Goal: Information Seeking & Learning: Learn about a topic

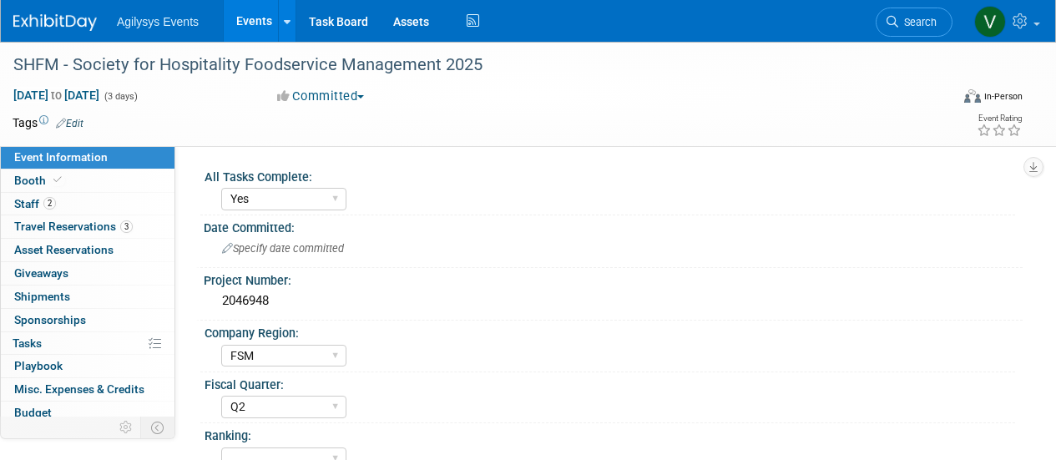
select select "Yes"
select select "FSM"
select select "Q2"
select select "Yes"
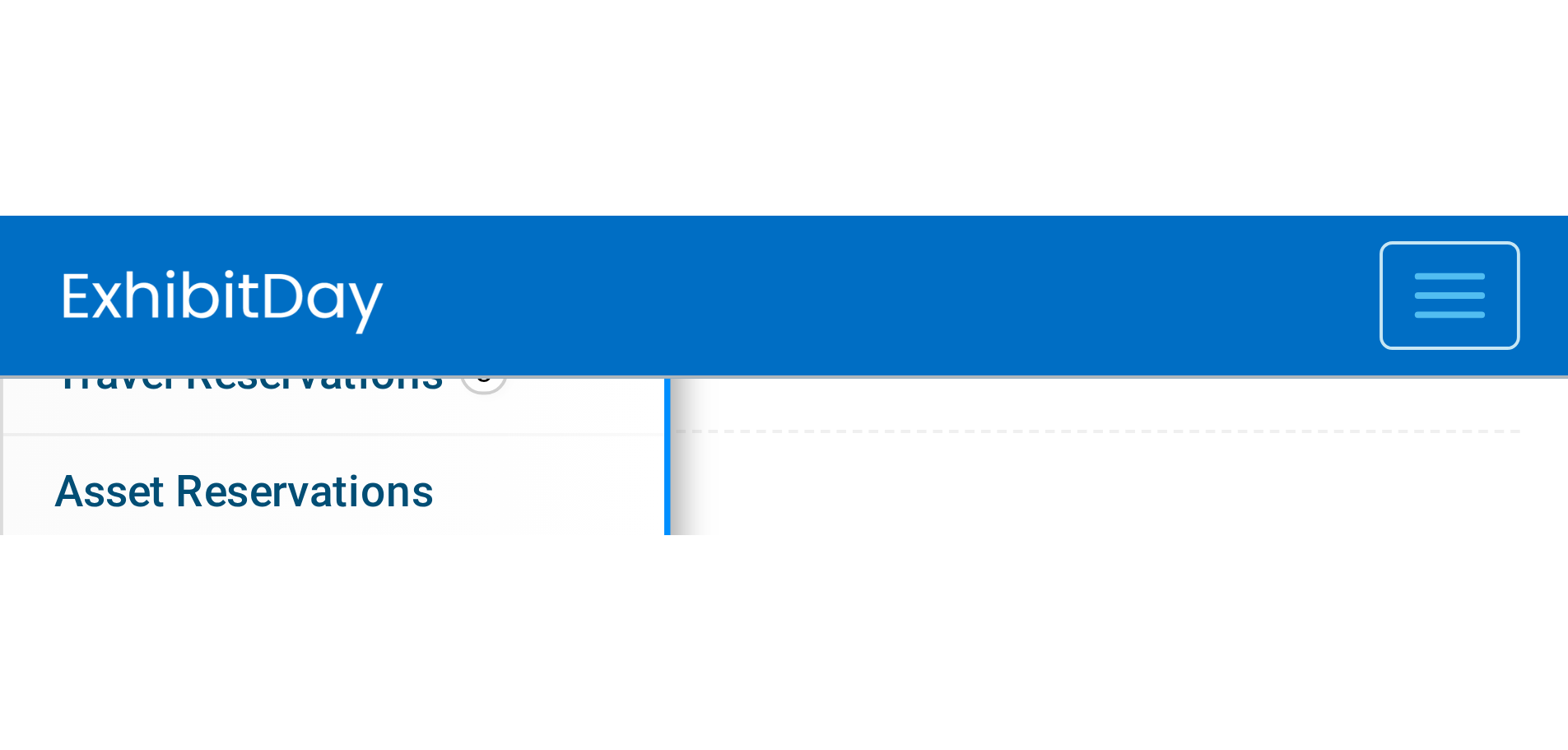
scroll to position [319, 0]
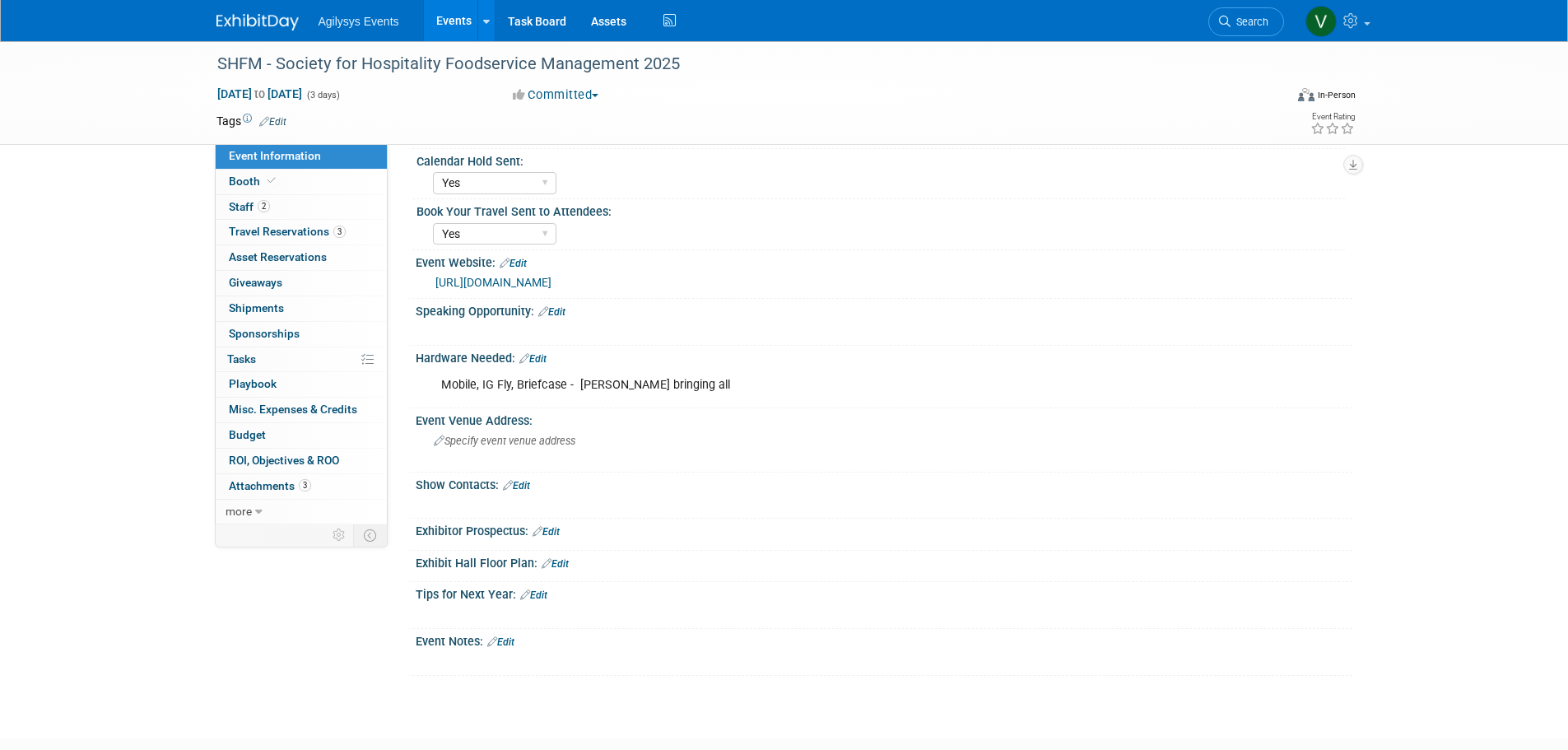
click at [257, 31] on img at bounding box center [258, 22] width 83 height 17
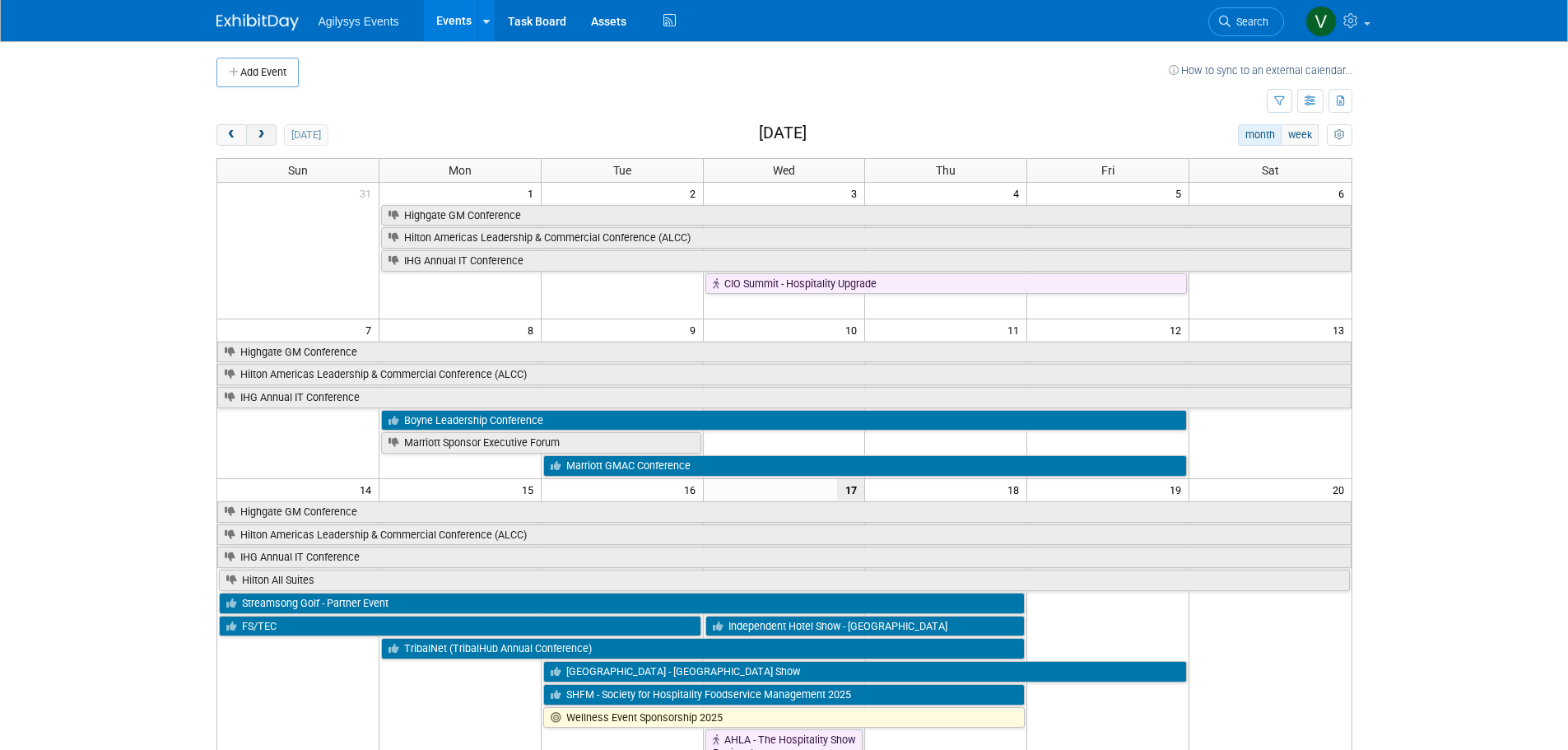
click at [259, 135] on span "next" at bounding box center [261, 135] width 13 height 11
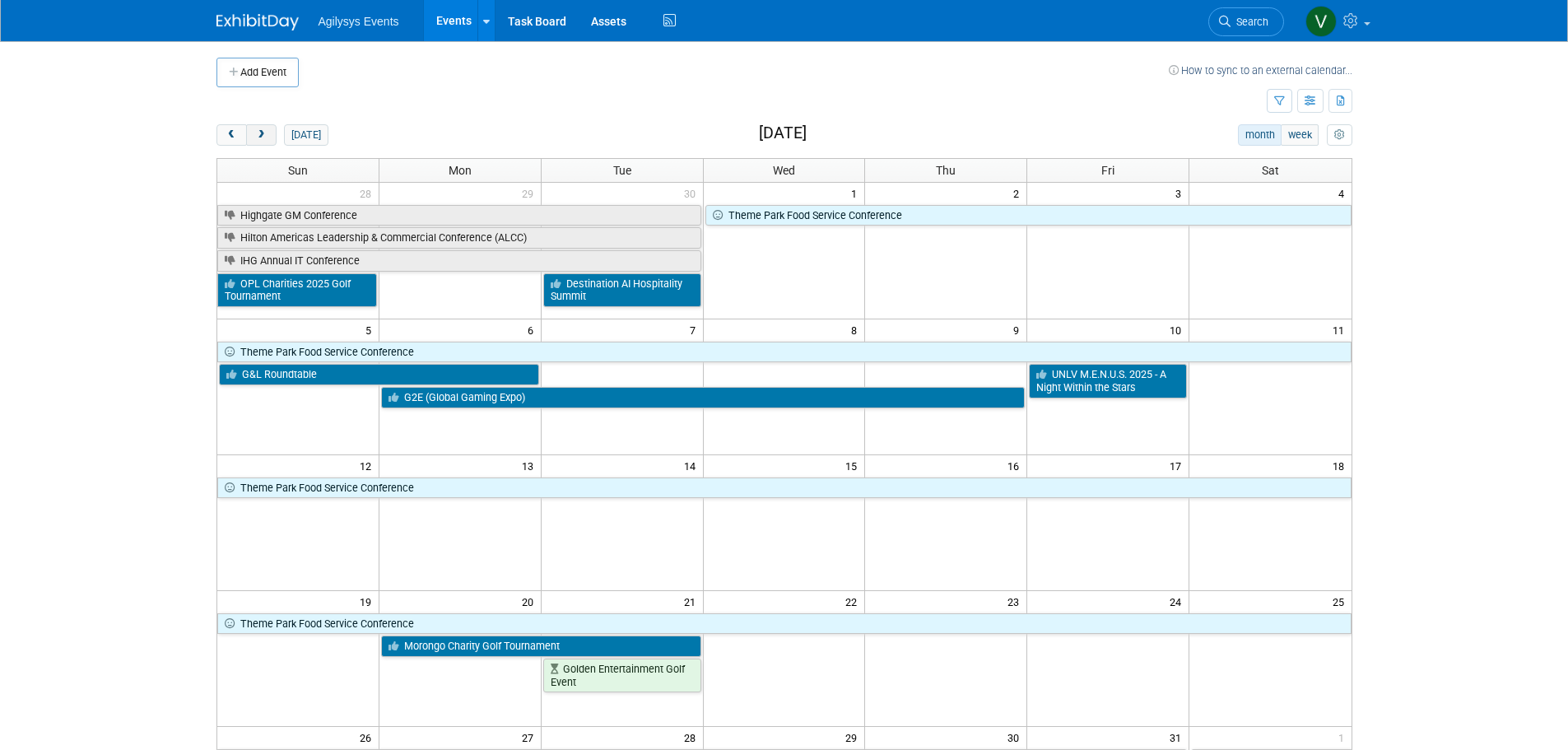
click at [258, 135] on span "next" at bounding box center [261, 135] width 13 height 11
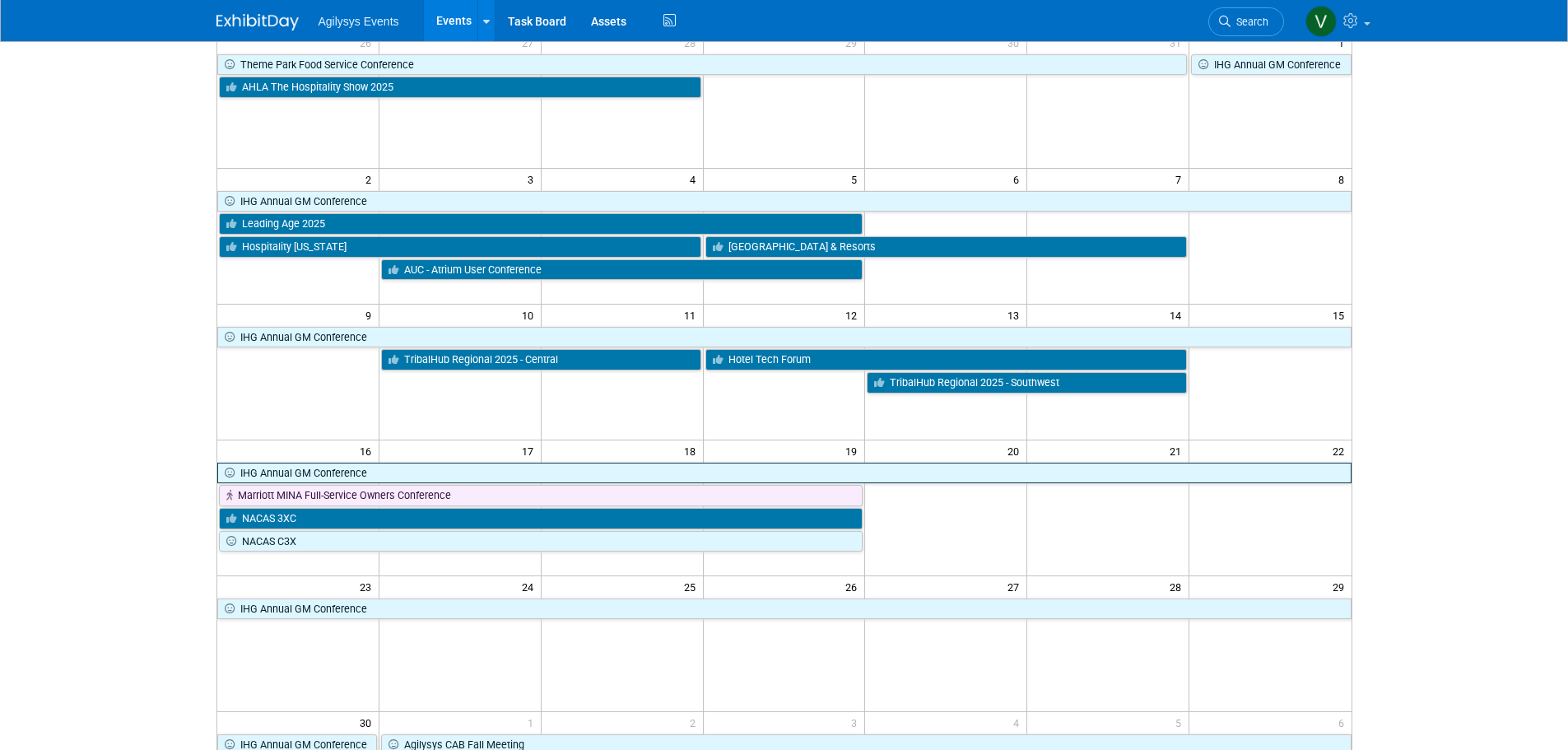
scroll to position [165, 0]
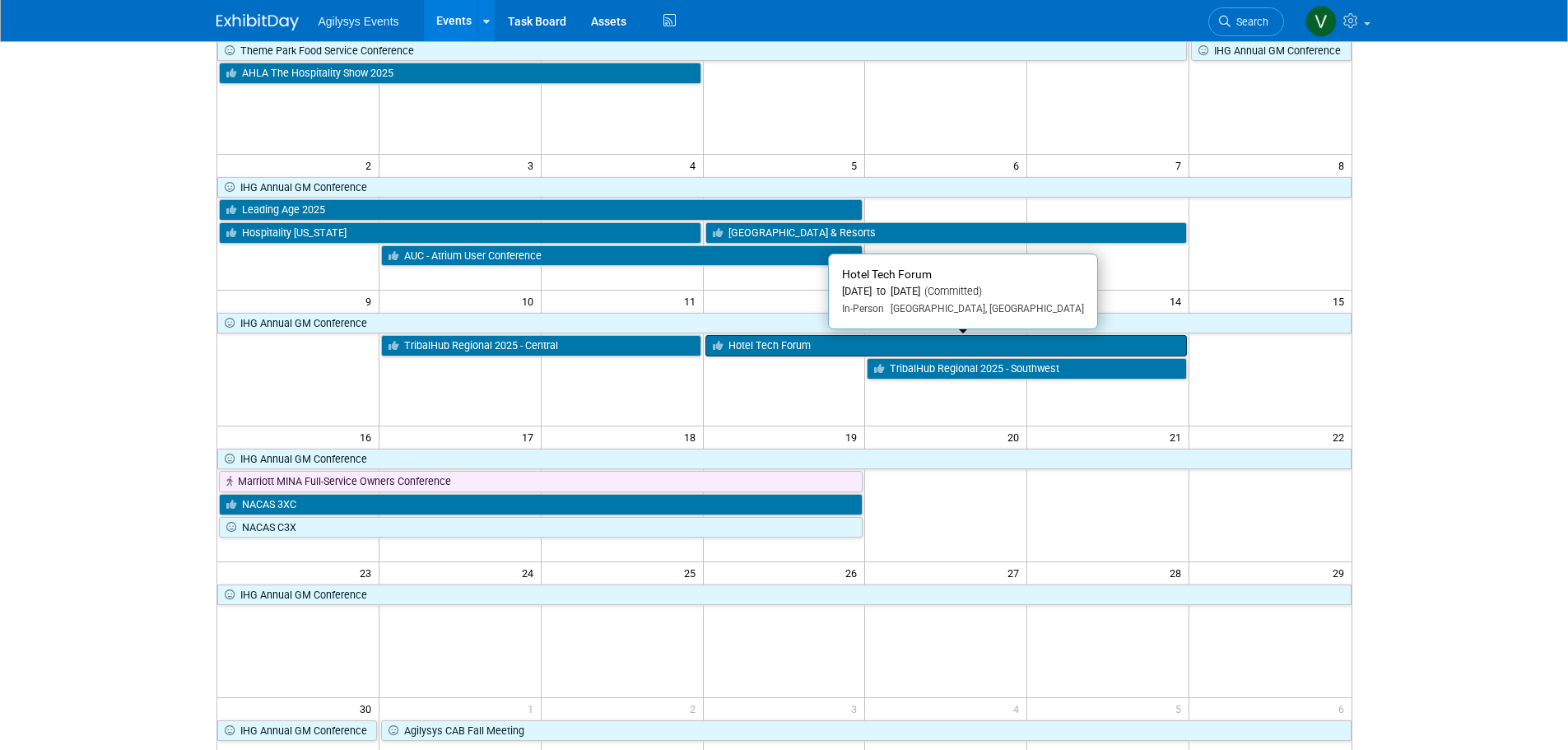
click at [793, 346] on link "Hotel Tech Forum" at bounding box center [946, 346] width 482 height 22
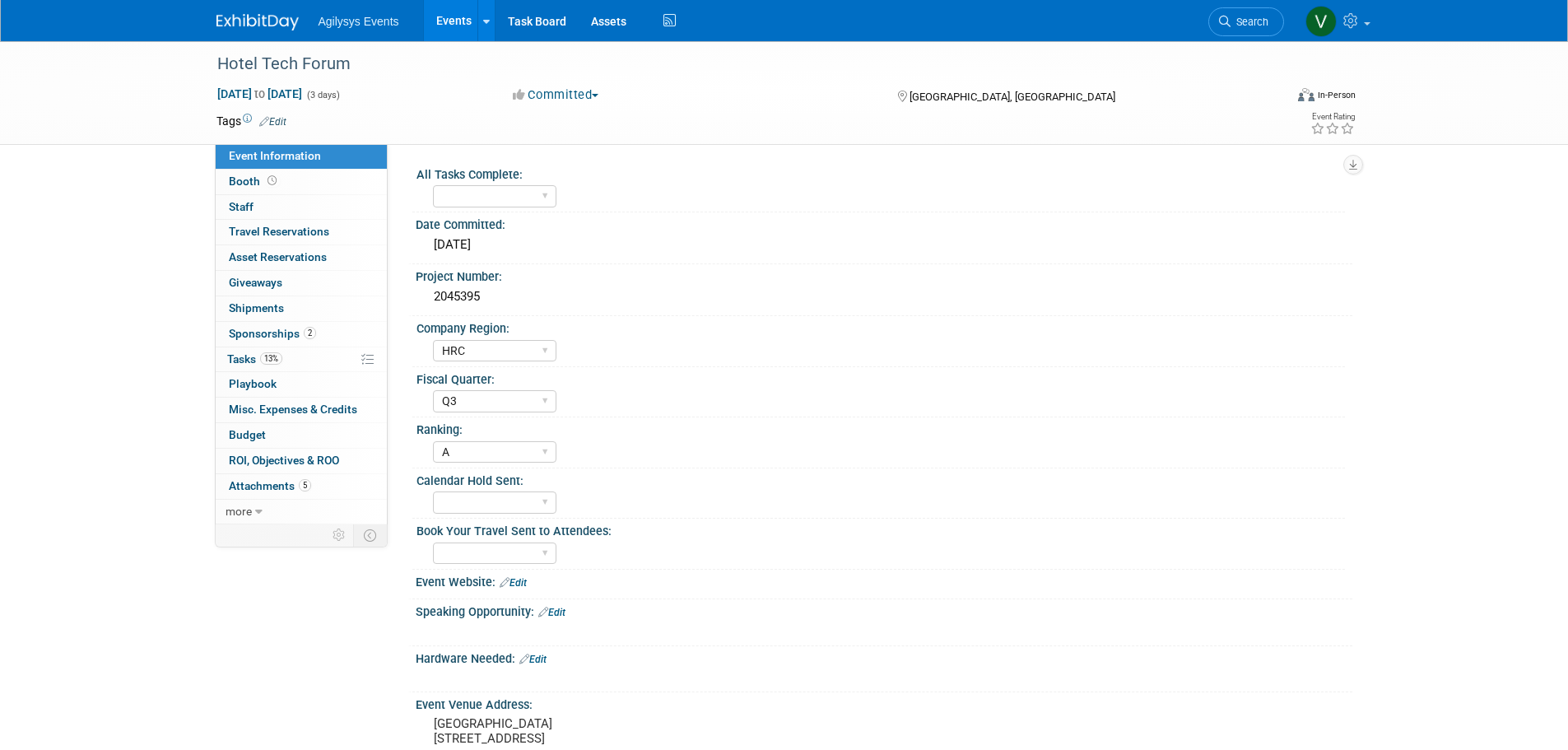
select select "HRC"
select select "Q3"
select select "A"
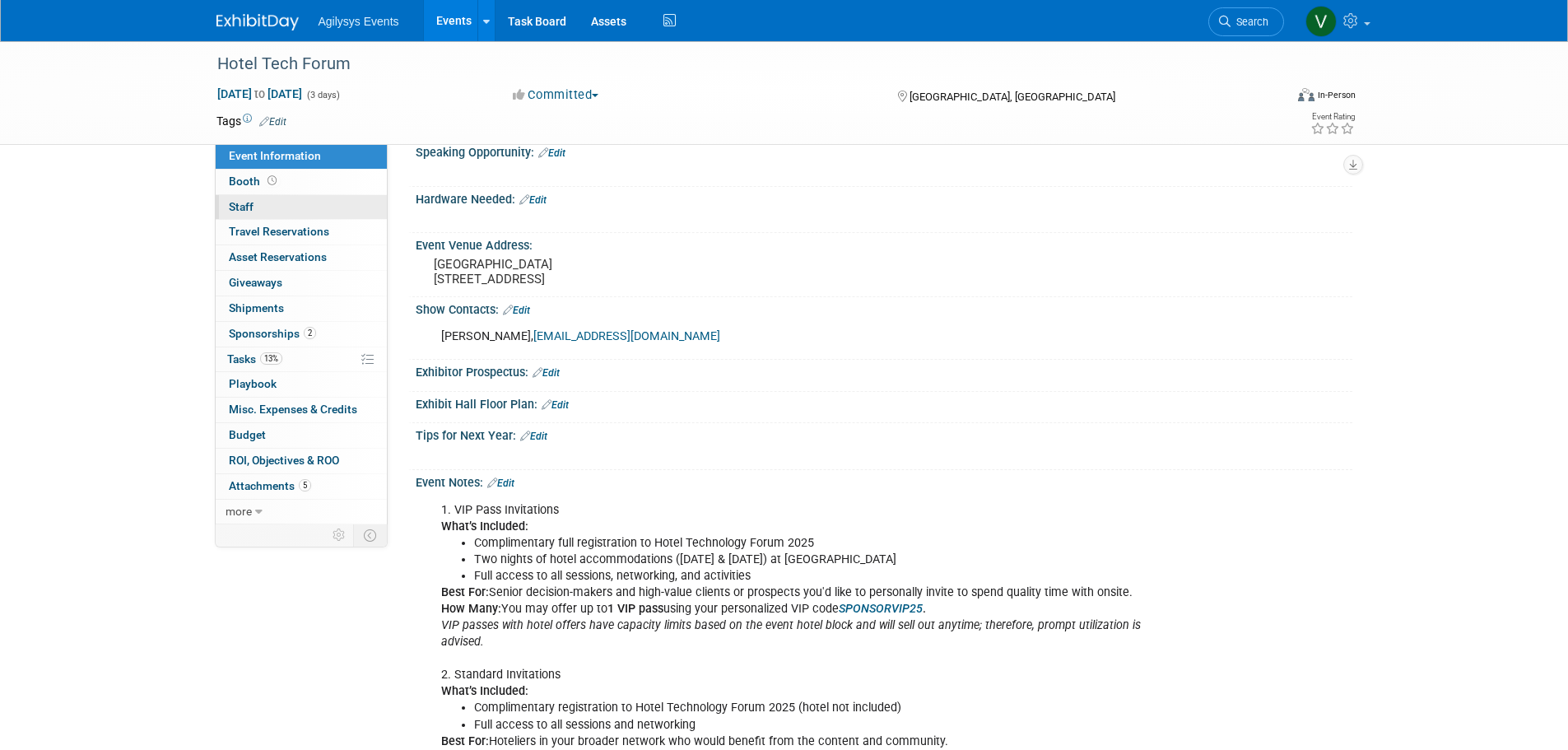
scroll to position [412, 0]
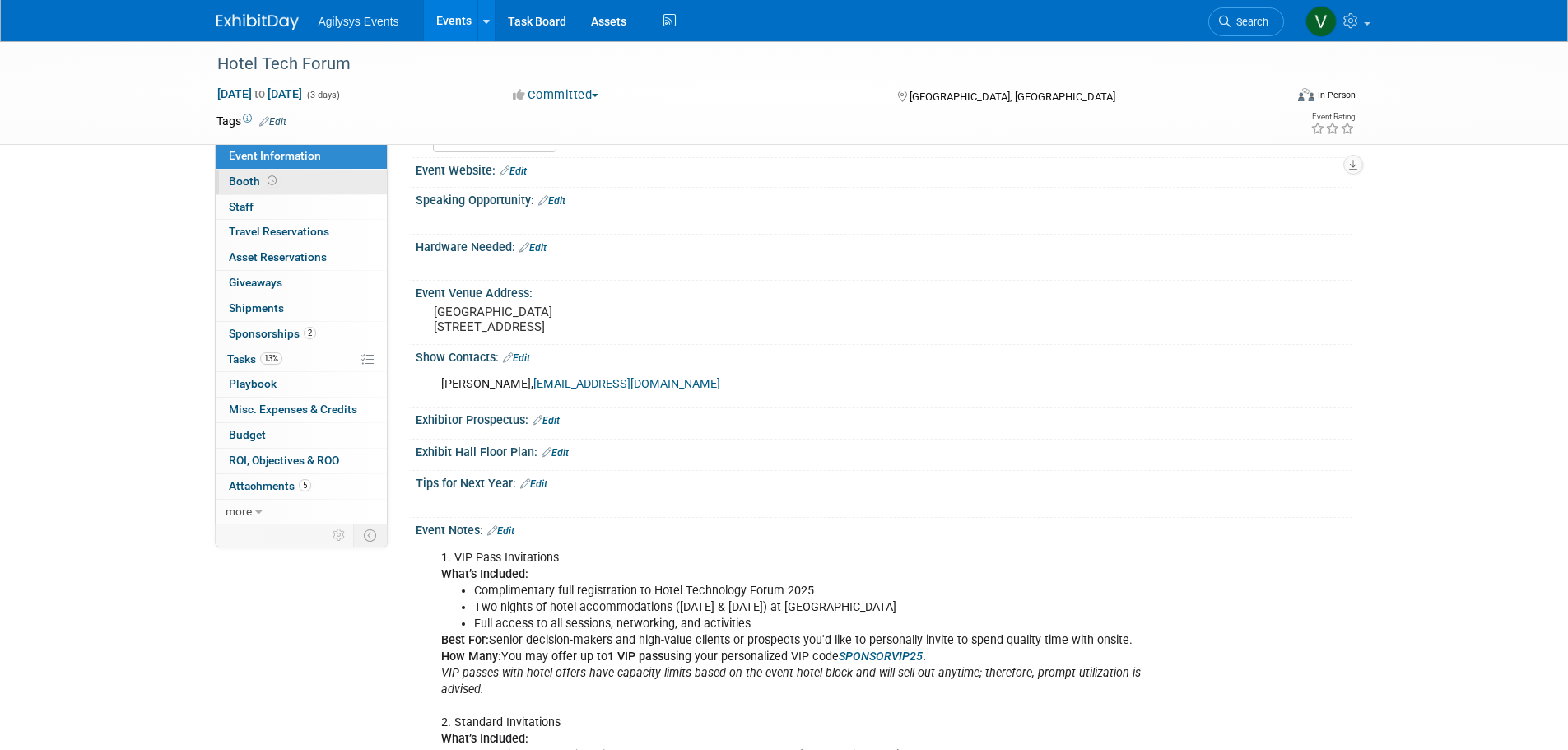
click at [262, 177] on span "Booth" at bounding box center [254, 180] width 51 height 13
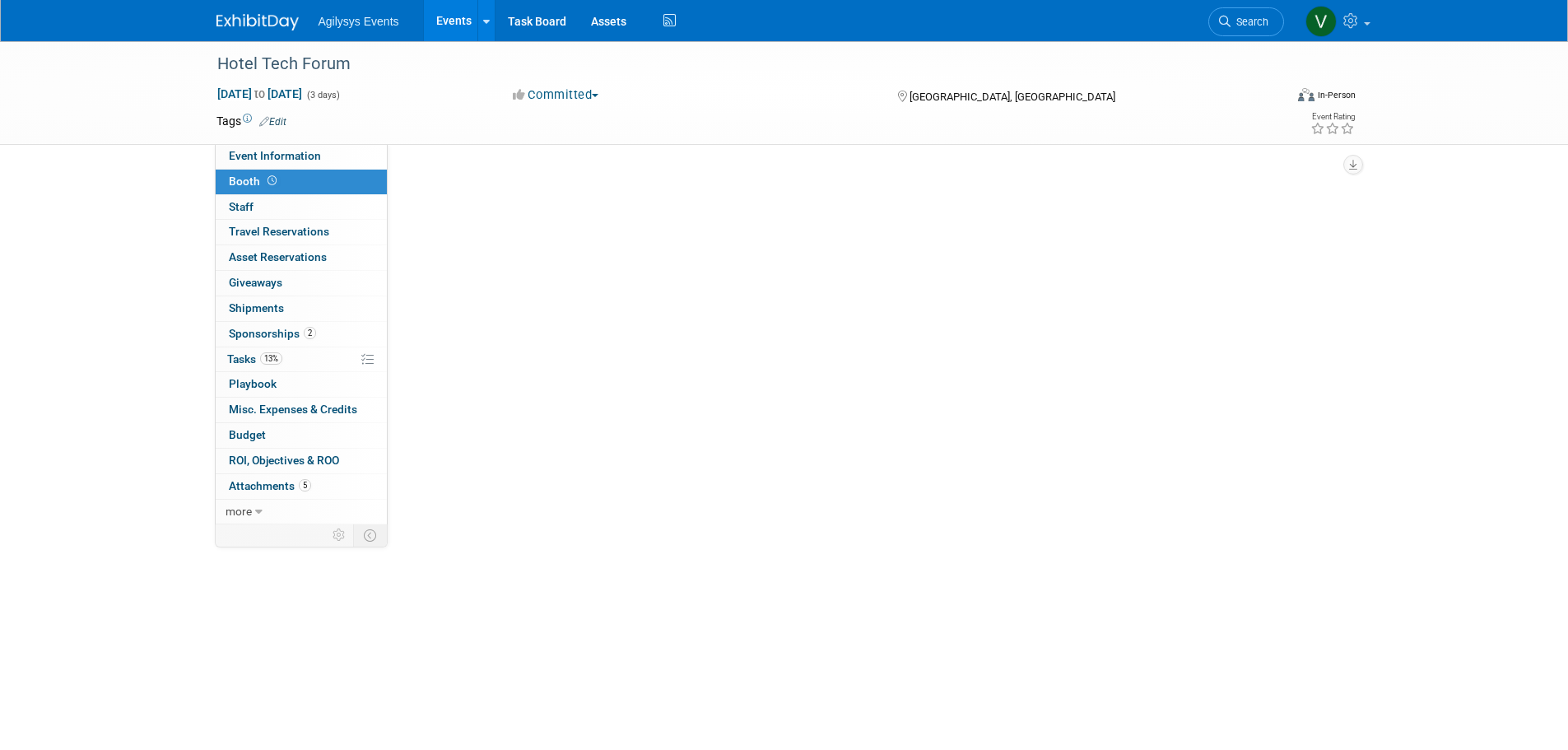
scroll to position [0, 0]
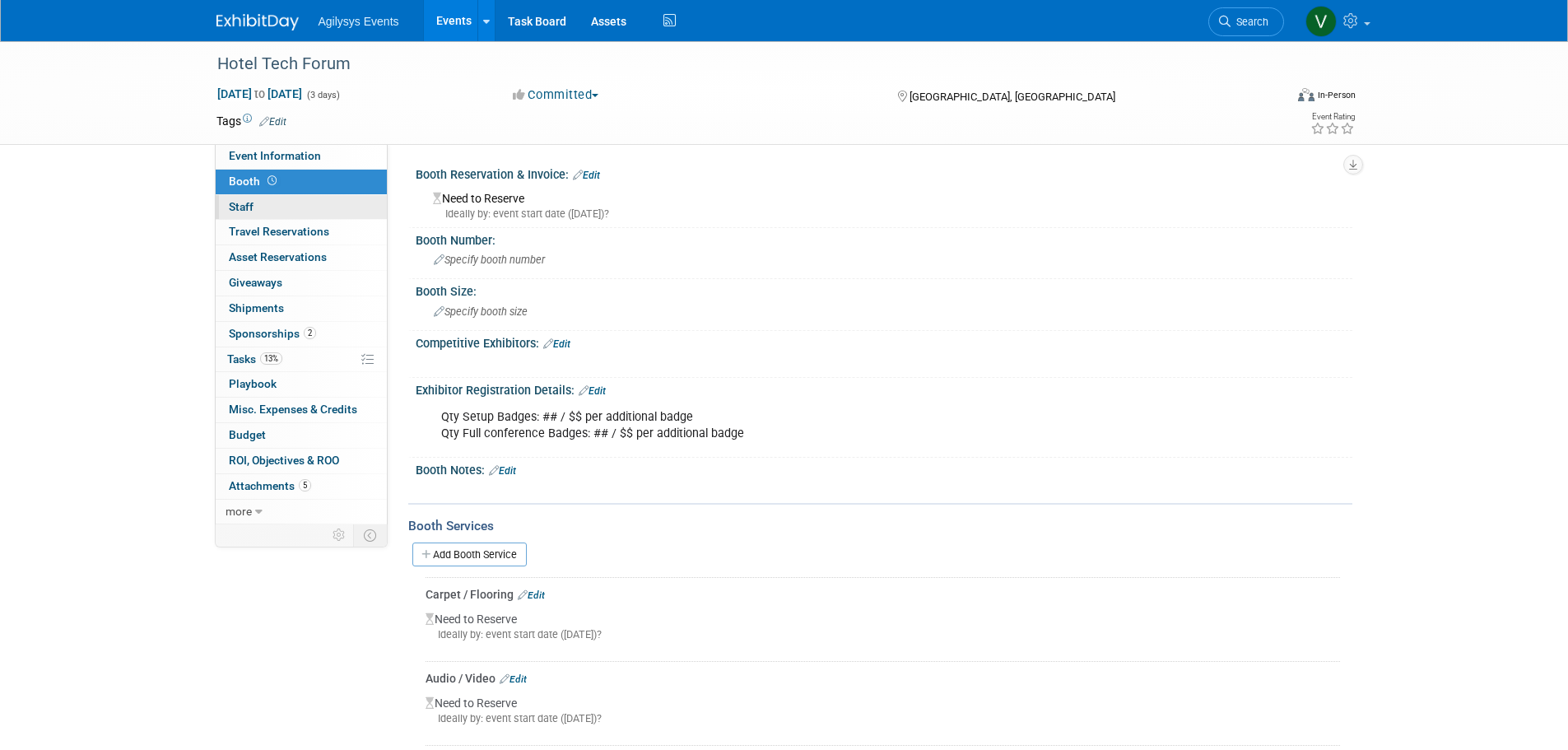
click at [269, 212] on link "0 Staff 0" at bounding box center [302, 207] width 171 height 25
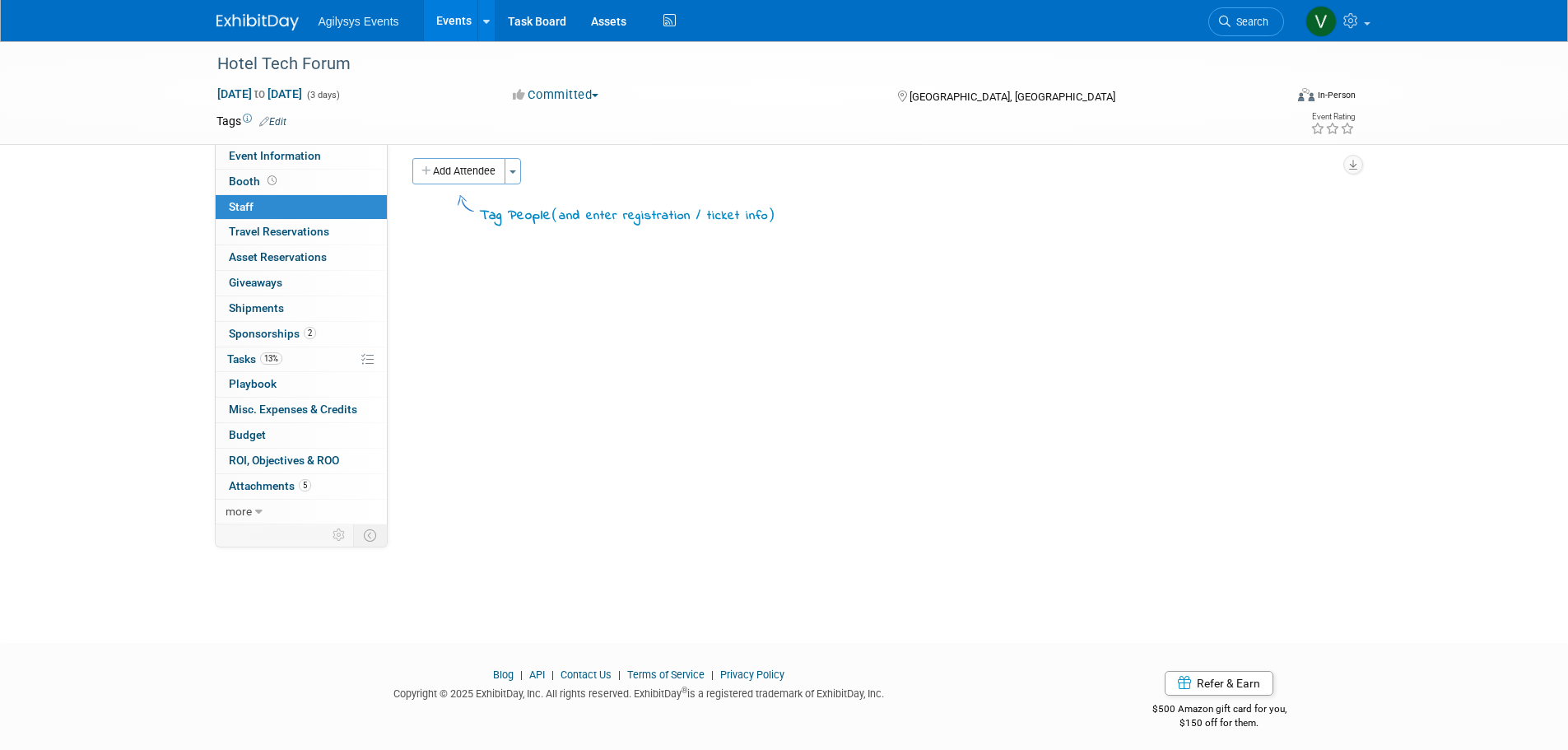
scroll to position [17, 0]
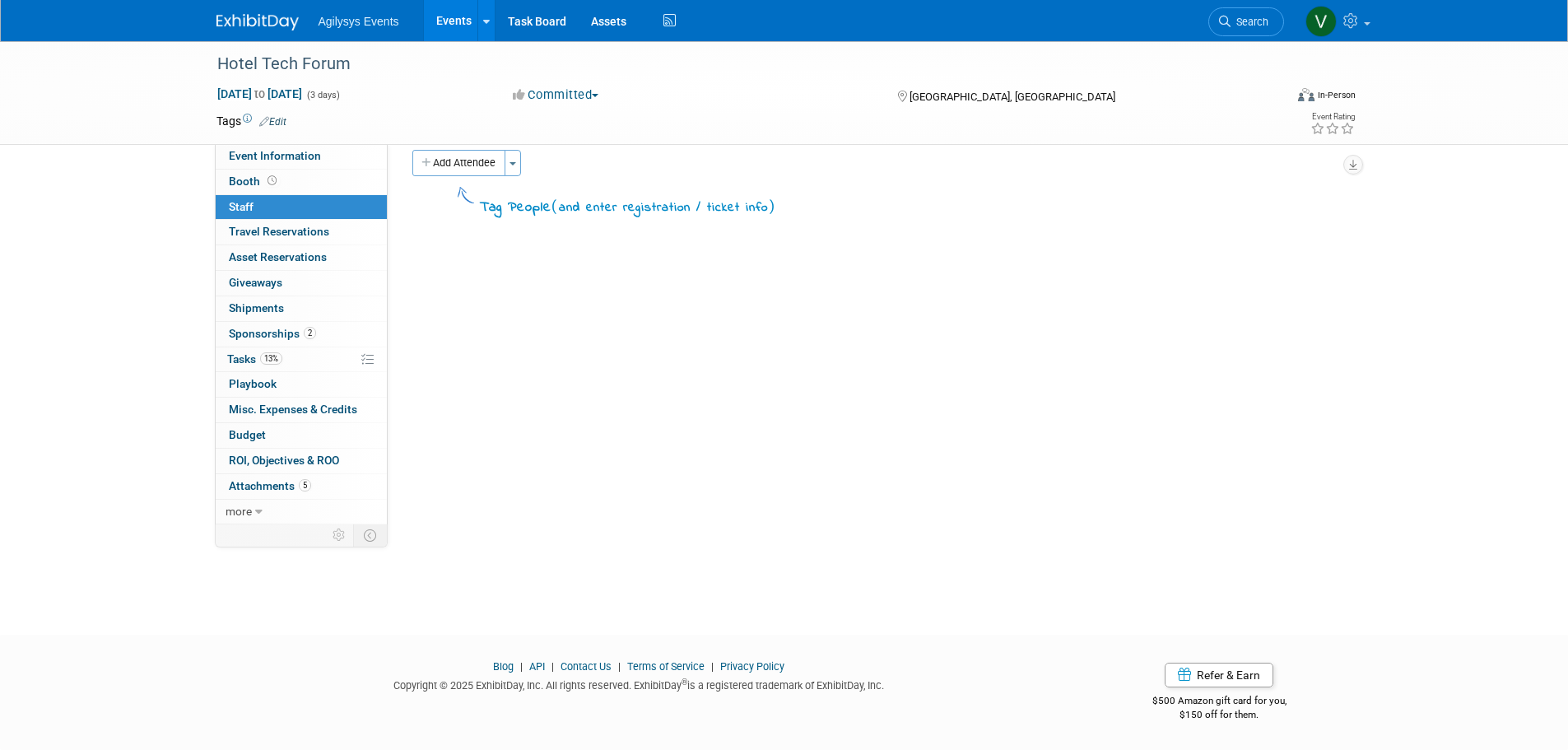
click at [282, 144] on div "Hotel Tech Forum Nov 12, 2025 to Nov 14, 2025 (3 days) Nov 12, 2025 to Nov 14, …" at bounding box center [784, 93] width 1161 height 102
click at [312, 147] on link "Event Information" at bounding box center [302, 156] width 171 height 25
select select "HRC"
select select "Q3"
select select "A"
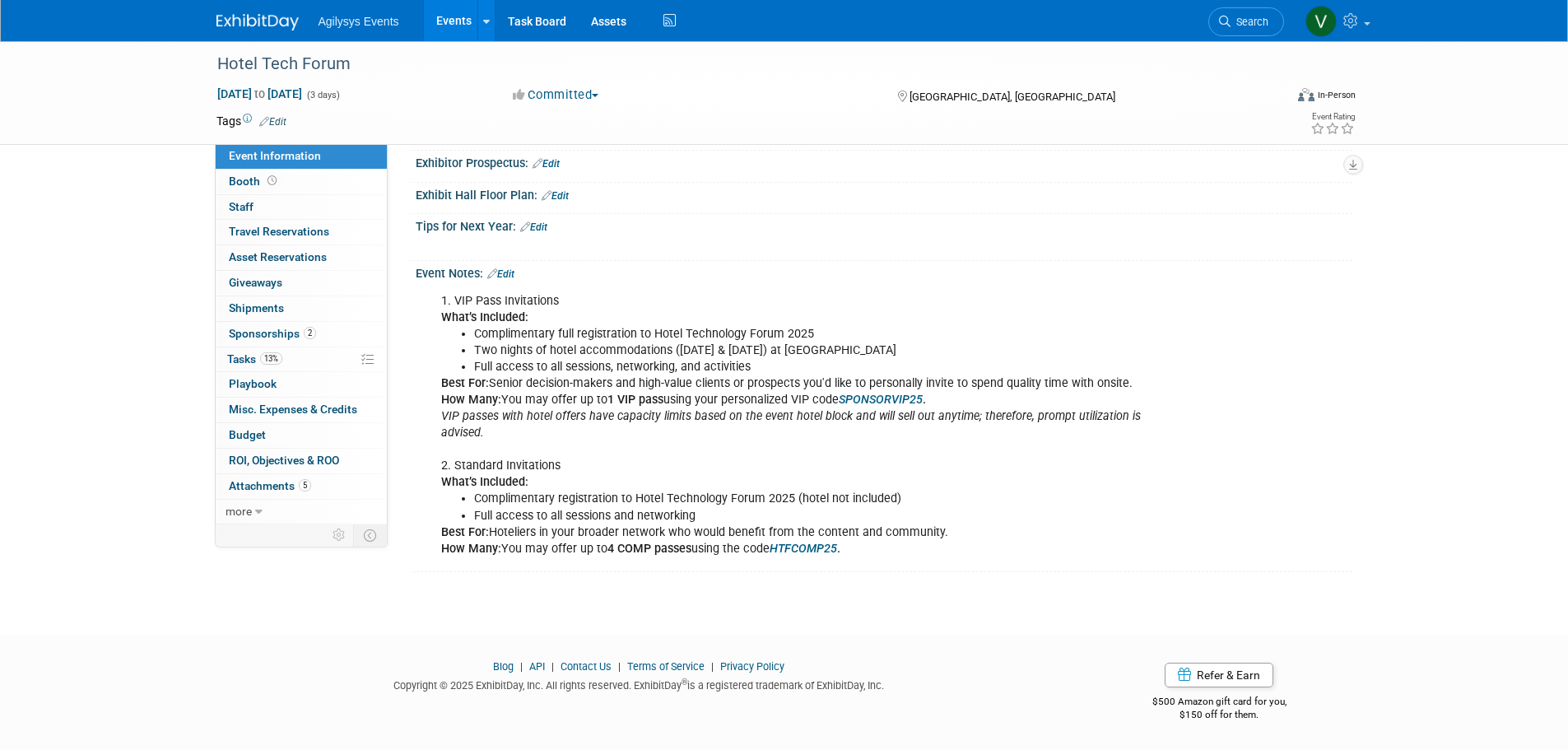
scroll to position [682, 0]
drag, startPoint x: 928, startPoint y: 398, endPoint x: 843, endPoint y: 400, distance: 85.0
click at [843, 400] on div "1. VIP Pass Invitations What’s Included: Complimentary full registration to Hot…" at bounding box center [800, 425] width 741 height 281
drag, startPoint x: 640, startPoint y: 382, endPoint x: 729, endPoint y: 382, distance: 89.0
click at [729, 382] on div "1. VIP Pass Invitations What’s Included: Complimentary full registration to Hot…" at bounding box center [800, 425] width 741 height 281
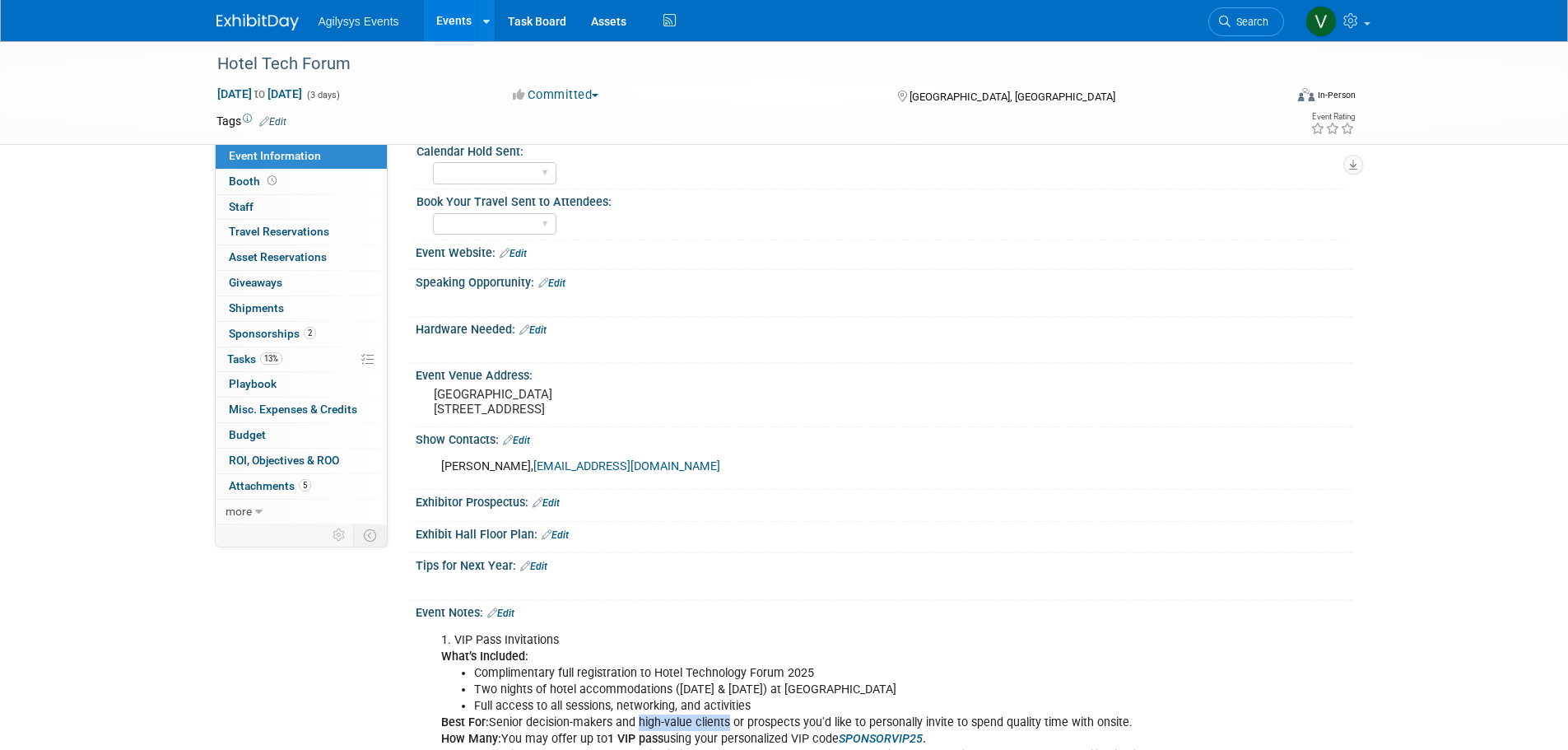
scroll to position [577, 0]
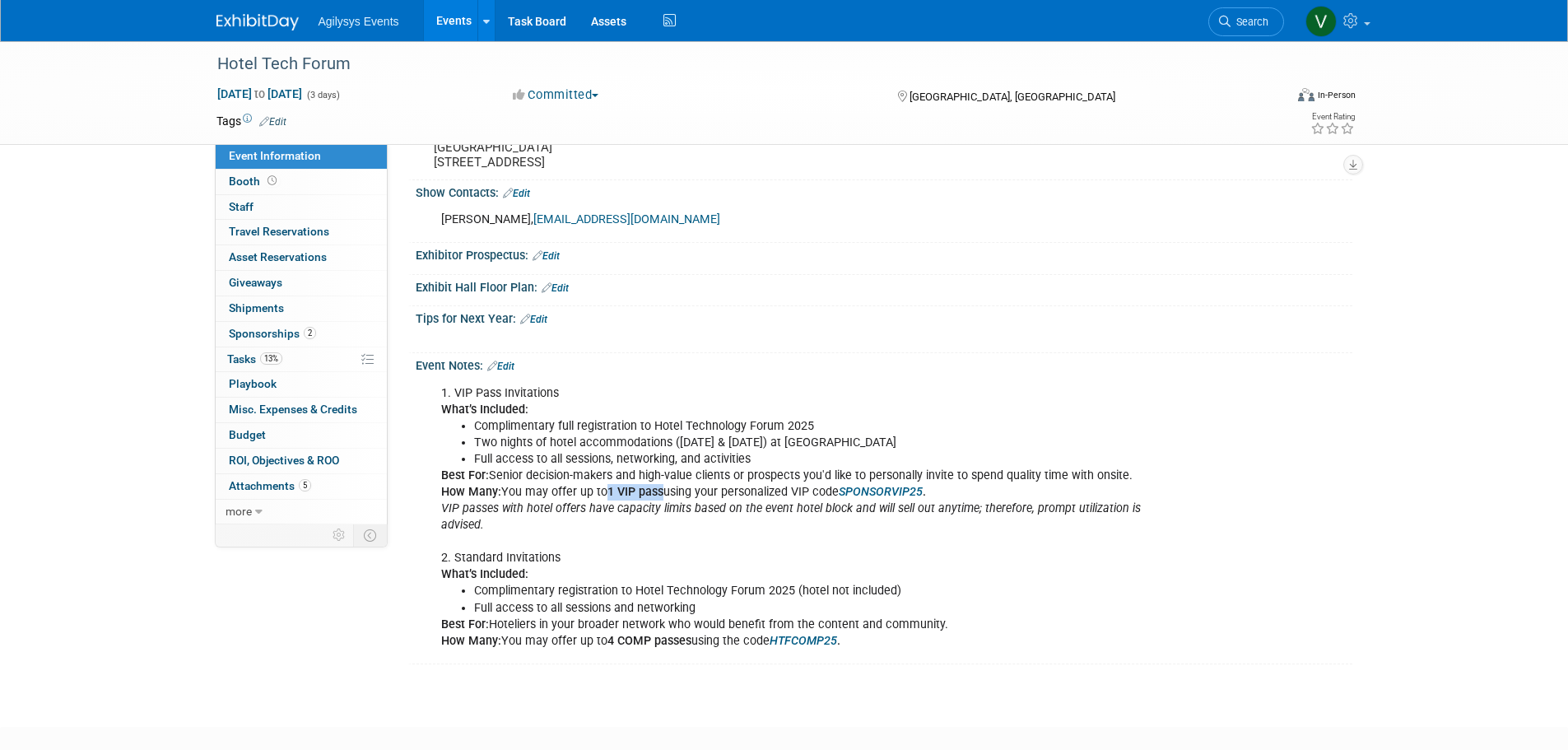
drag, startPoint x: 606, startPoint y: 507, endPoint x: 663, endPoint y: 511, distance: 57.1
click at [663, 511] on div "1. VIP Pass Invitations What’s Included: Complimentary full registration to Hot…" at bounding box center [800, 517] width 741 height 281
click at [943, 508] on div "1. VIP Pass Invitations What’s Included: Complimentary full registration to Hot…" at bounding box center [800, 517] width 741 height 281
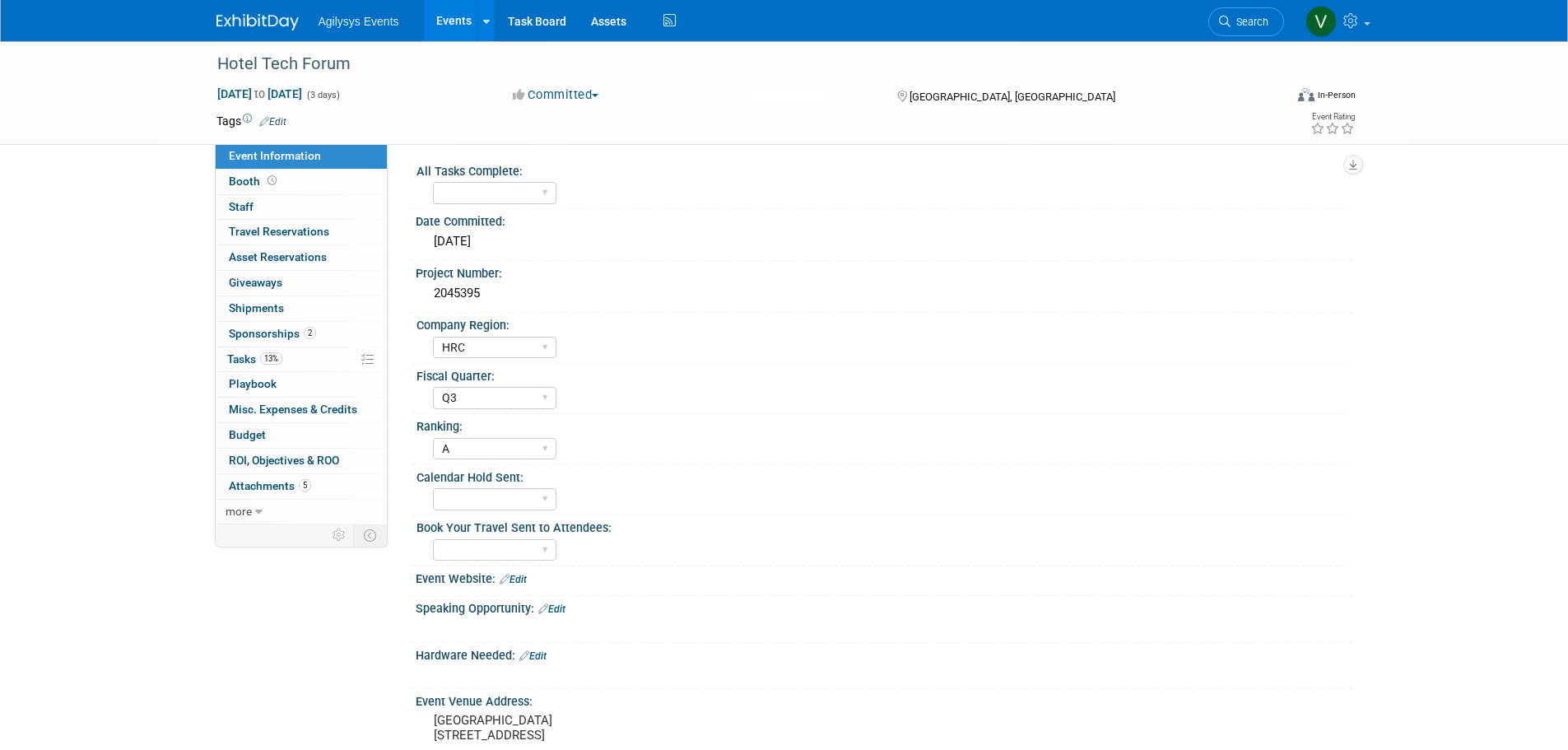
scroll to position [0, 0]
click at [292, 487] on span "Attachments 5" at bounding box center [270, 485] width 83 height 13
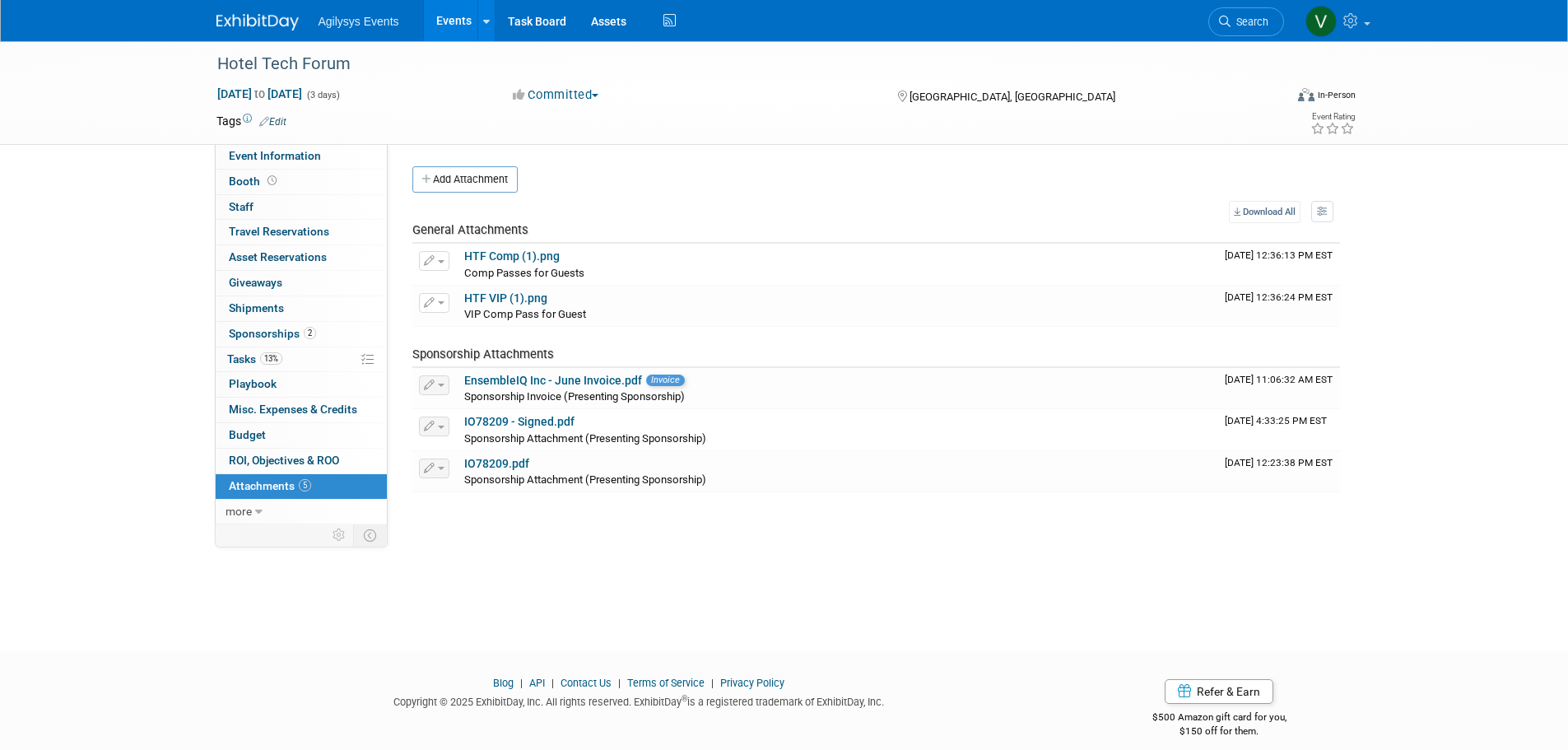
click at [270, 23] on img at bounding box center [258, 22] width 83 height 17
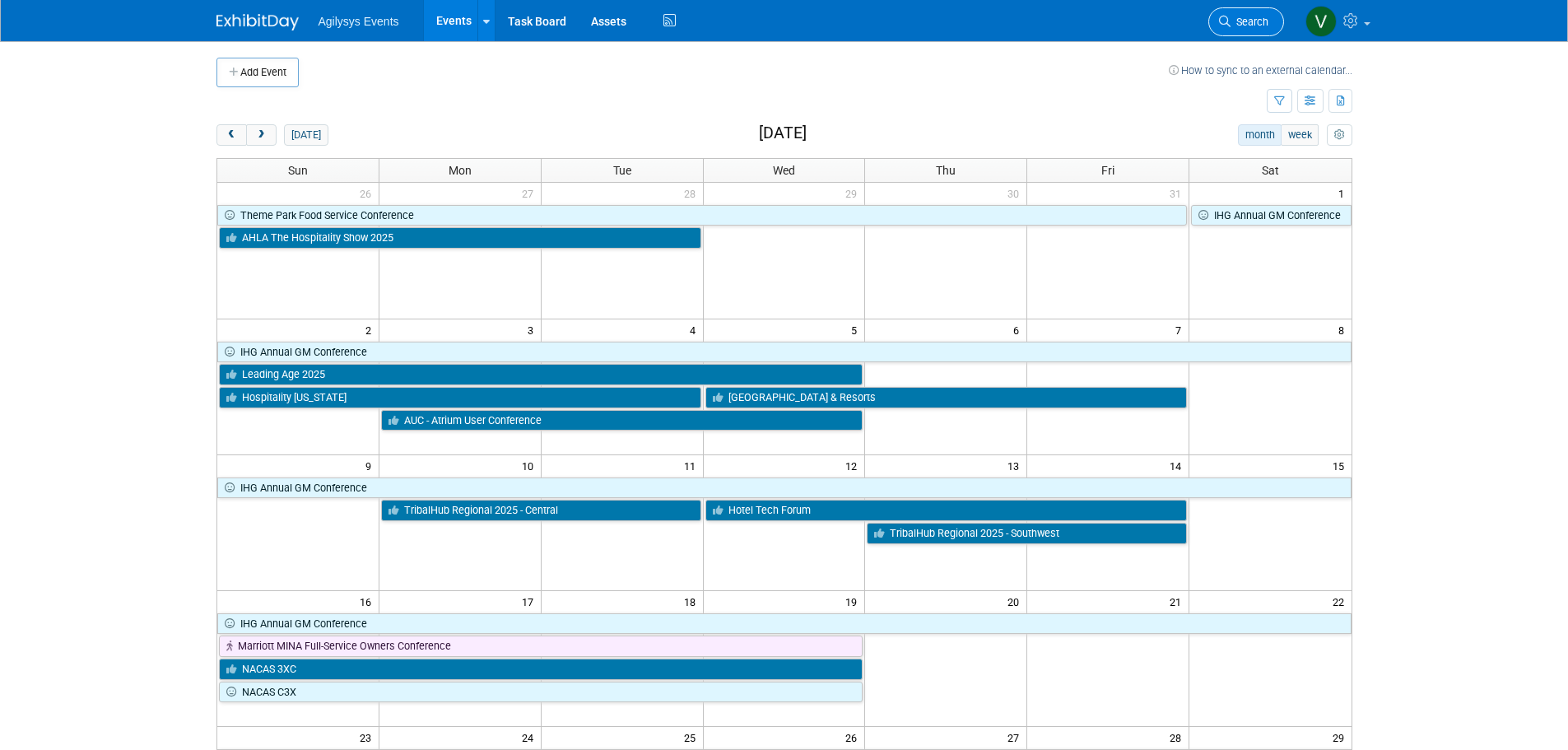
click at [1237, 24] on span "Search" at bounding box center [1250, 22] width 37 height 13
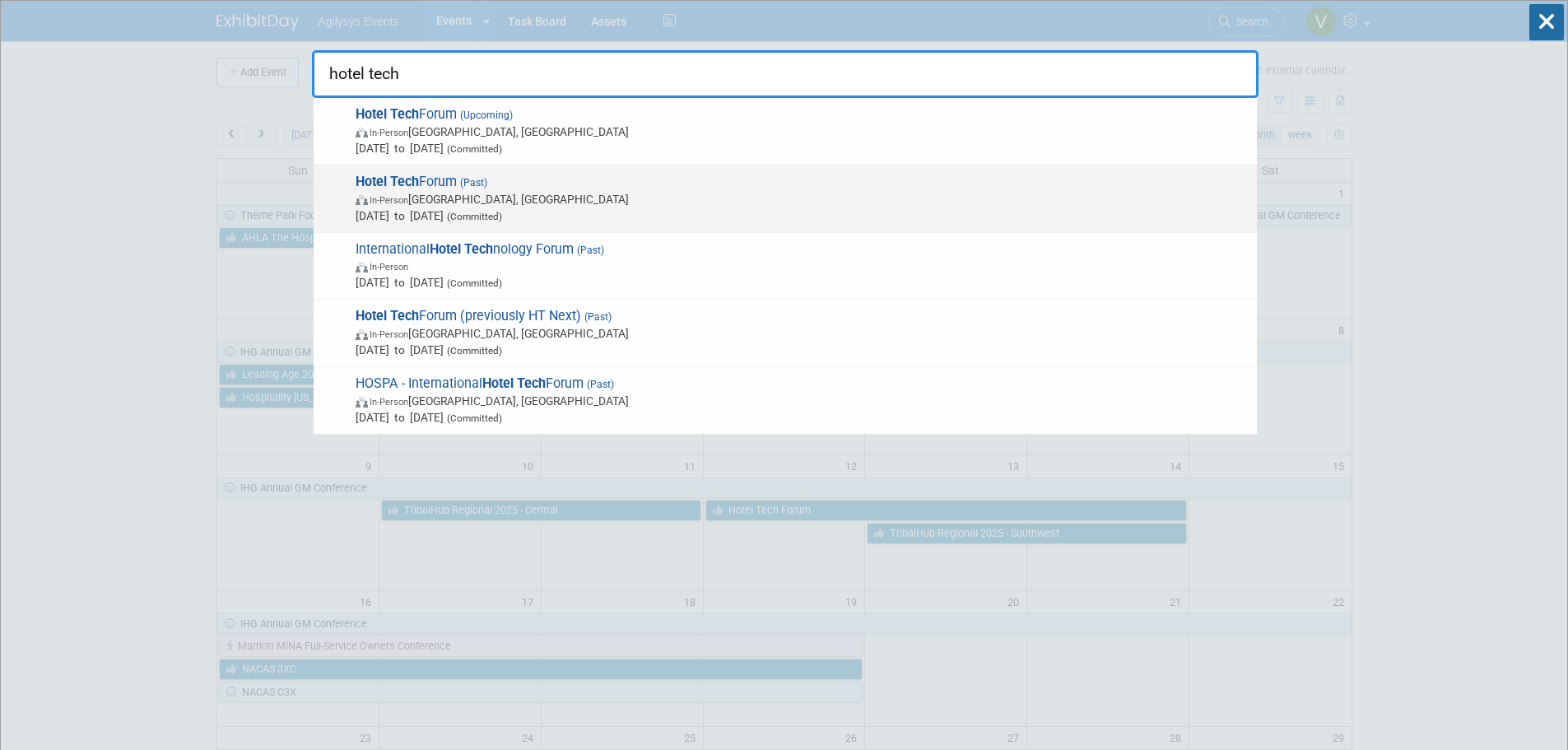
type input "hotel tech"
click at [428, 182] on span "Hotel Tech Forum (Past) In-Person Rancho Palos Verdes, CA Nov 18, 2024 to Nov 2…" at bounding box center [799, 198] width 898 height 50
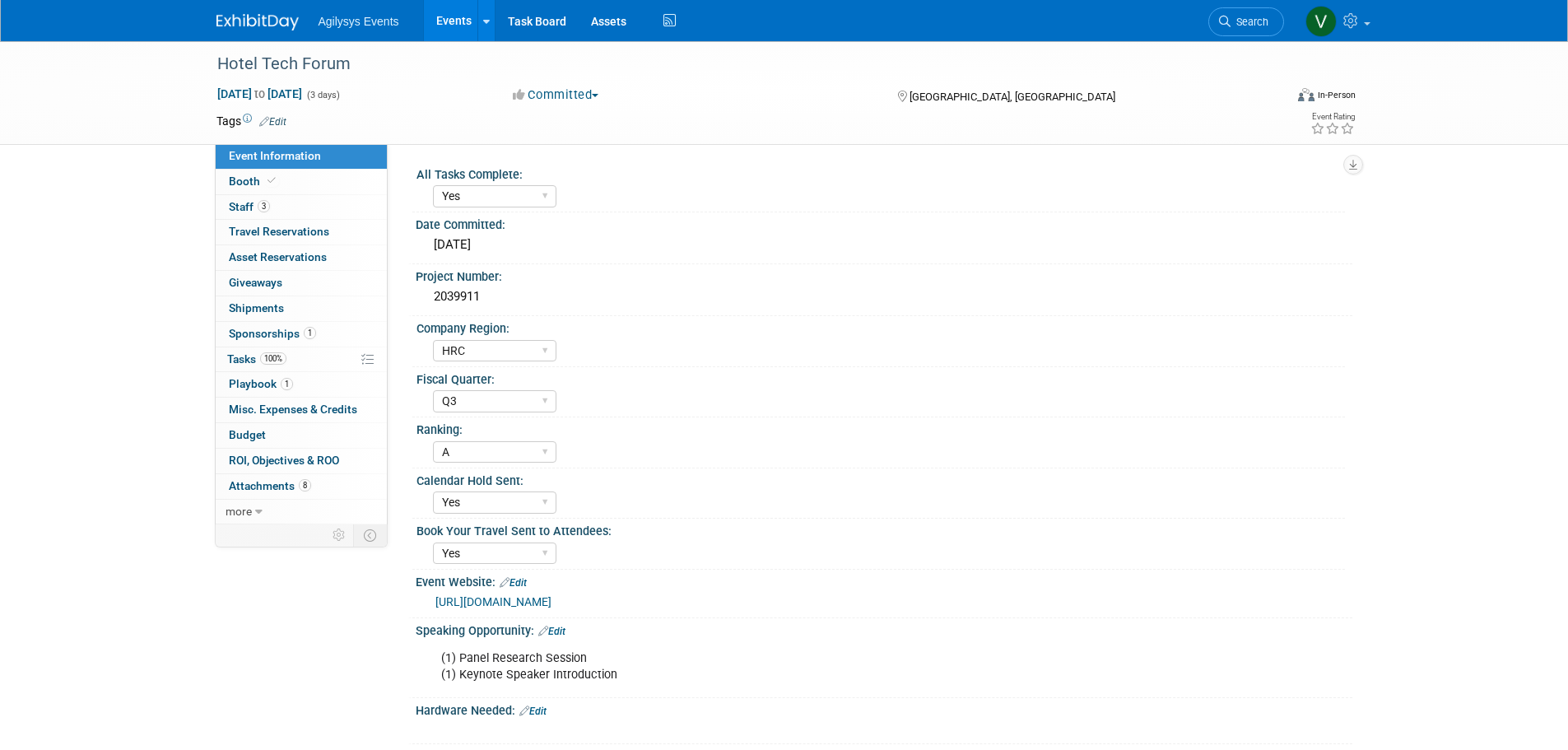
select select "Yes"
select select "HRC"
select select "Q3"
select select "A"
select select "Yes"
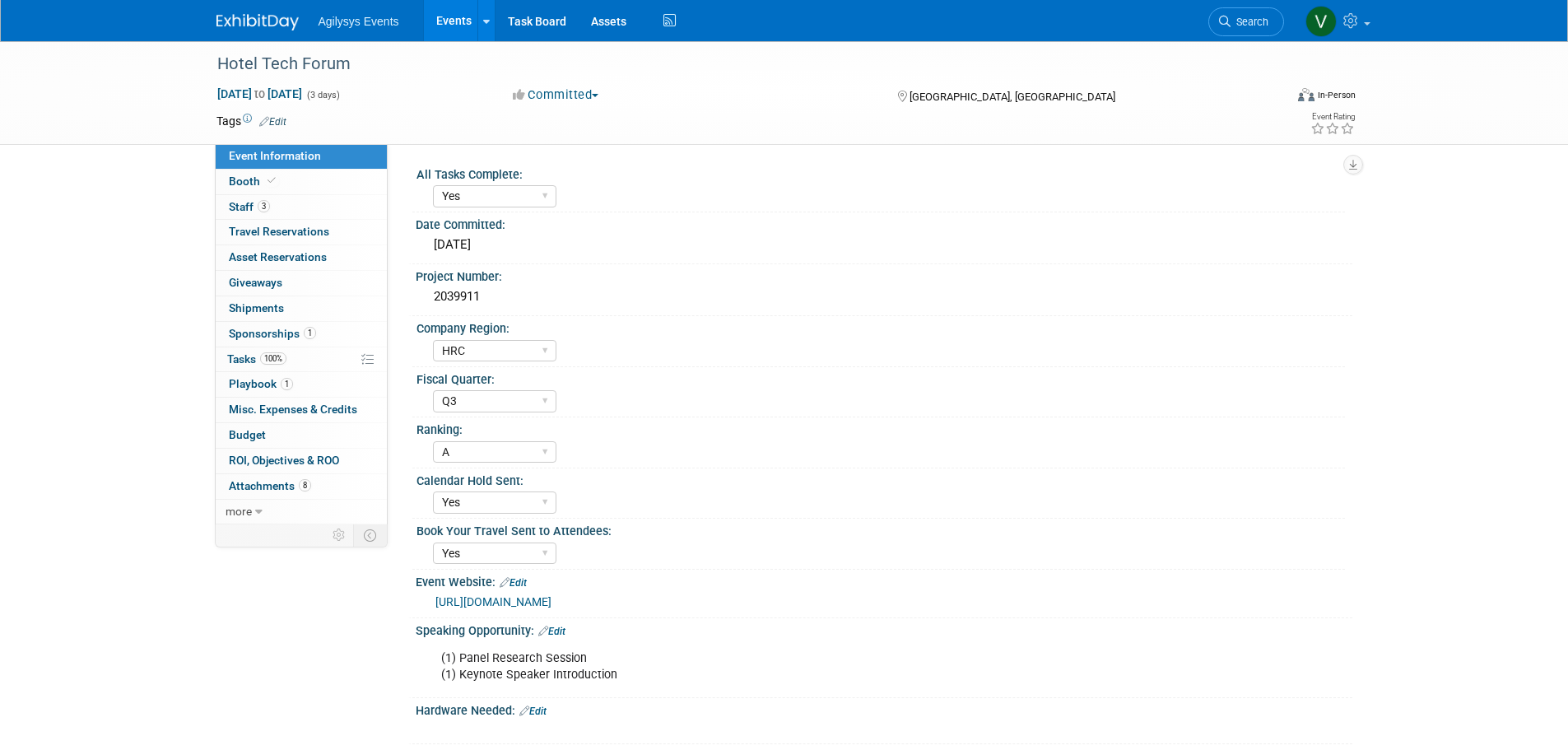
select select "Yes"
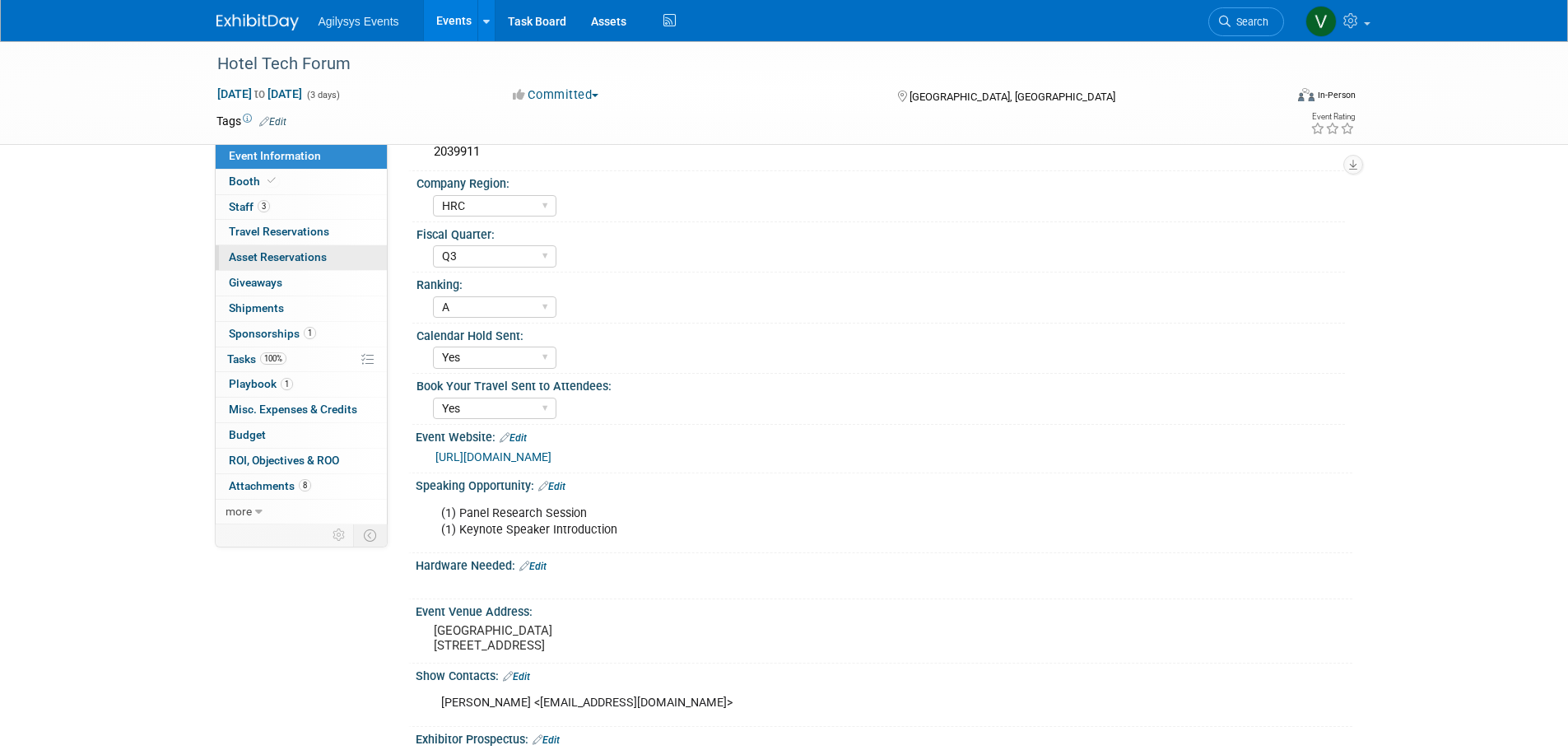
scroll to position [165, 0]
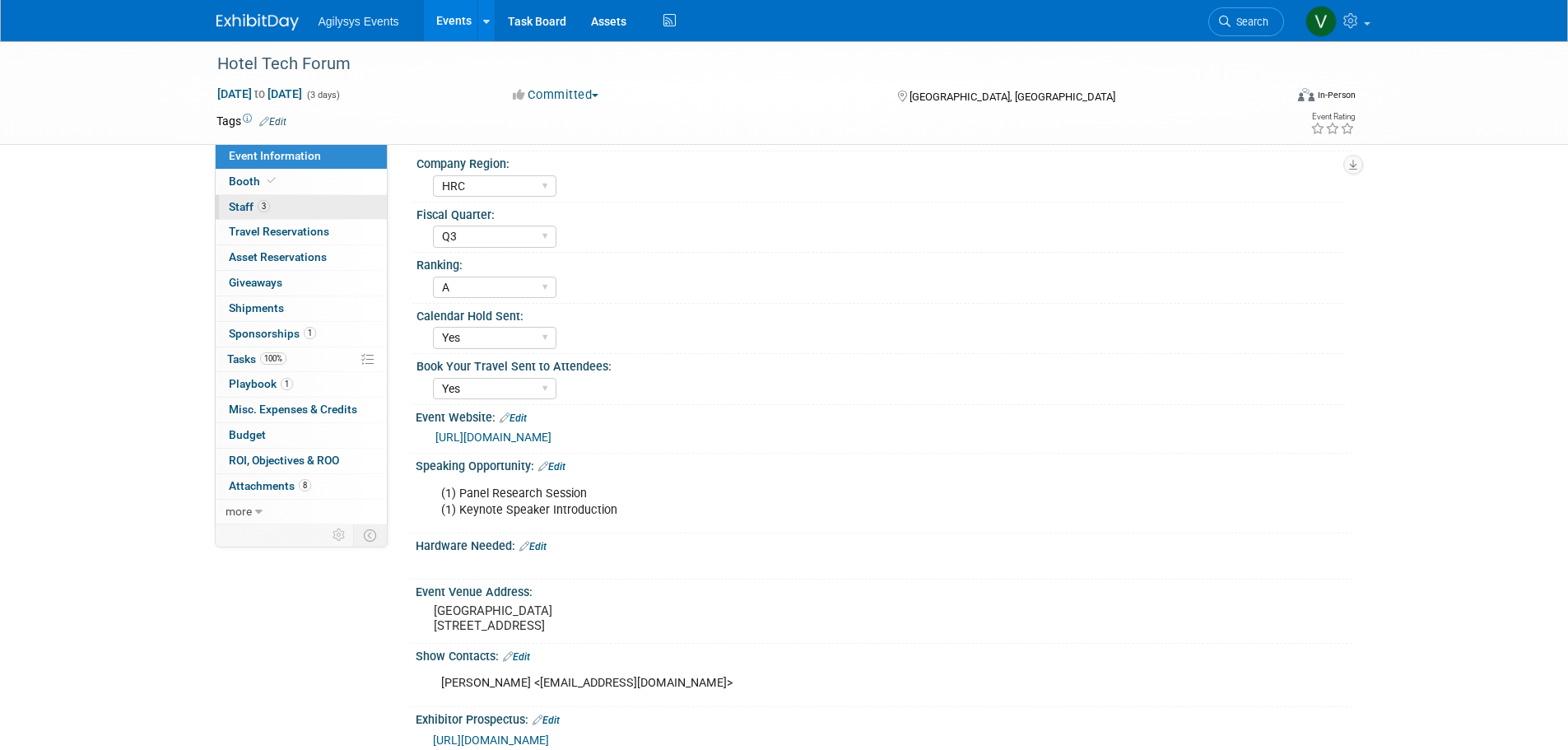
click at [257, 208] on span "3" at bounding box center [263, 206] width 13 height 13
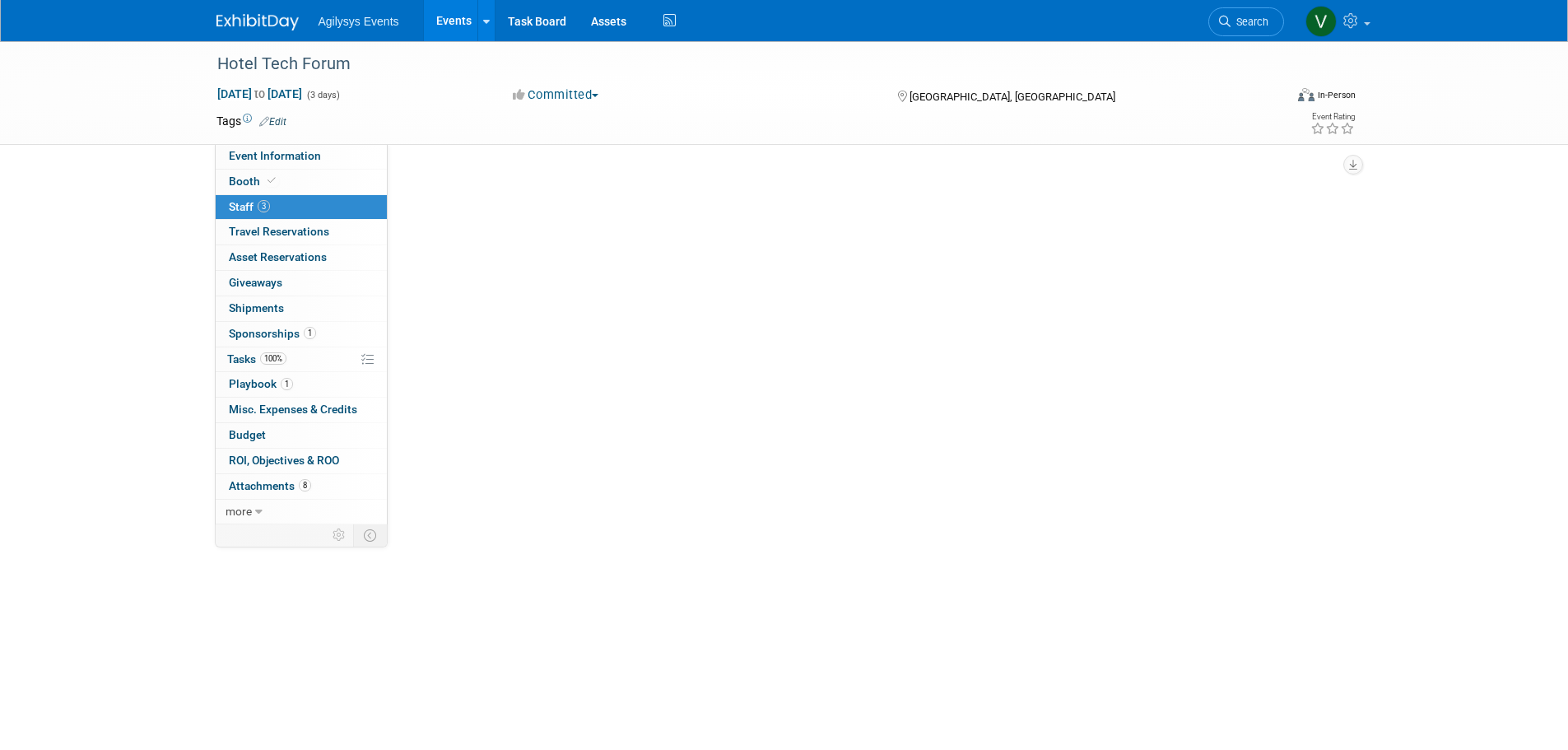
scroll to position [0, 0]
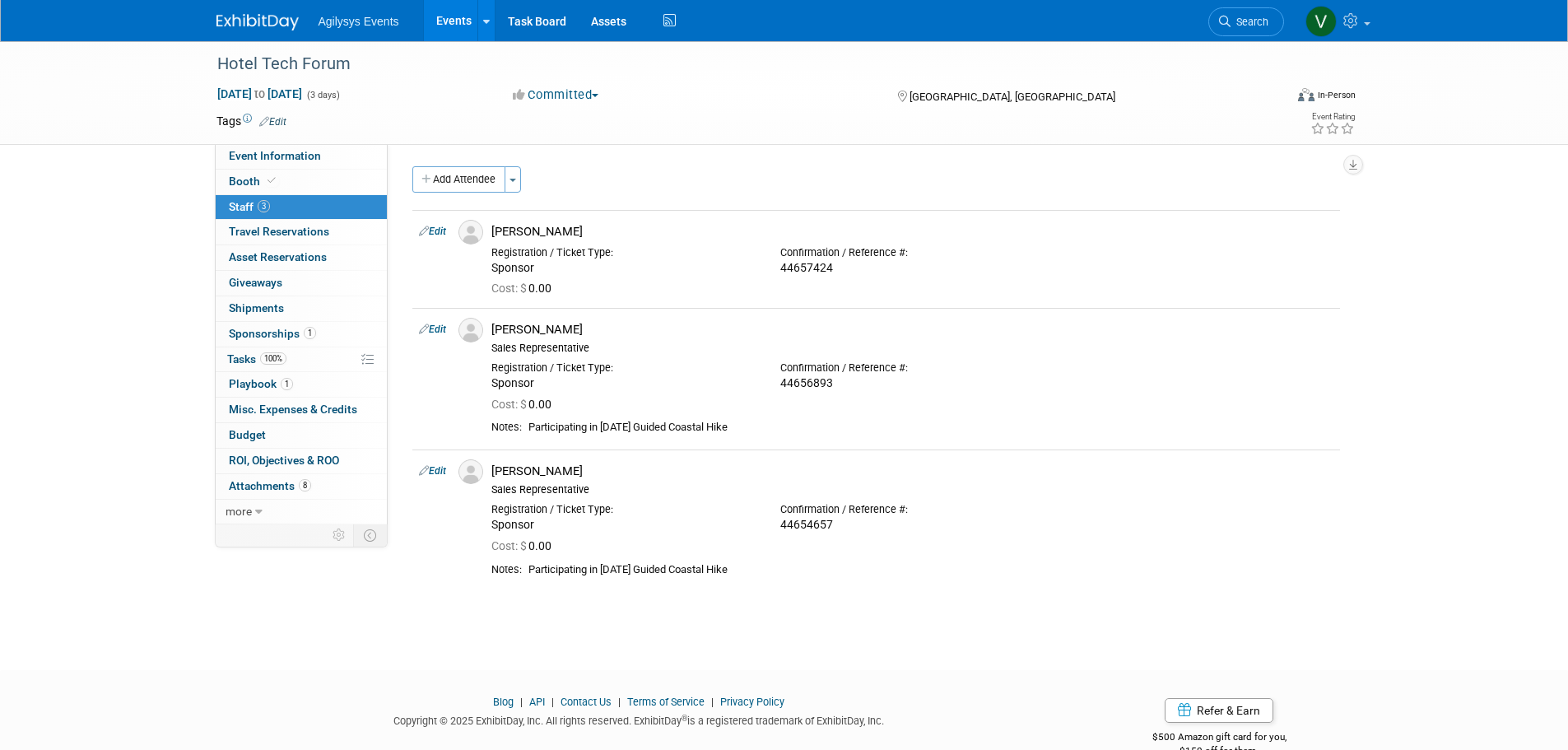
click at [303, 141] on div "Hotel Tech Forum Nov 18, 2024 to Nov 20, 2024 (3 days) Nov 18, 2024 to Nov 20, …" at bounding box center [784, 93] width 1161 height 102
click at [303, 155] on span "Event Information" at bounding box center [275, 155] width 93 height 13
select select "Yes"
select select "HRC"
select select "Q3"
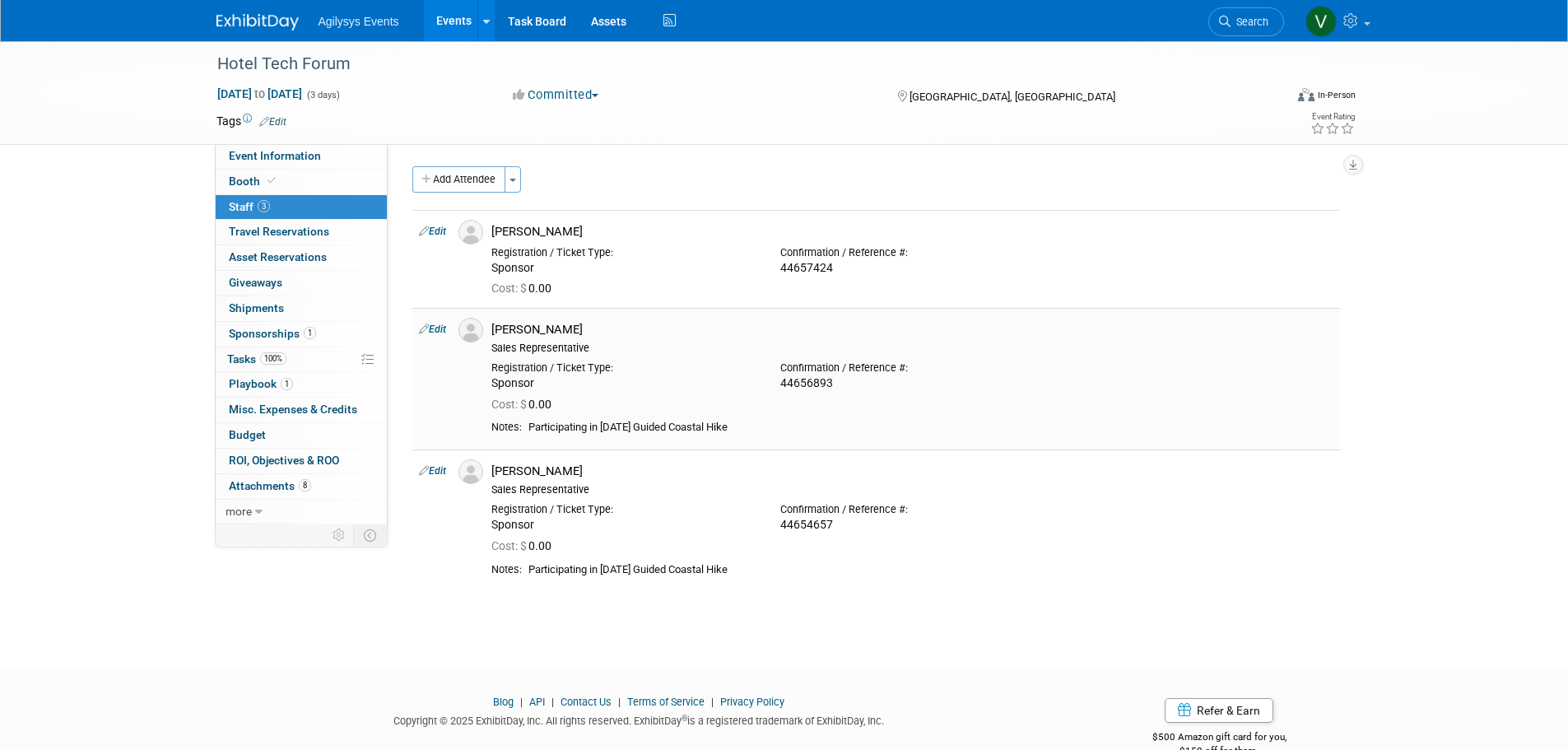
select select "A"
select select "Yes"
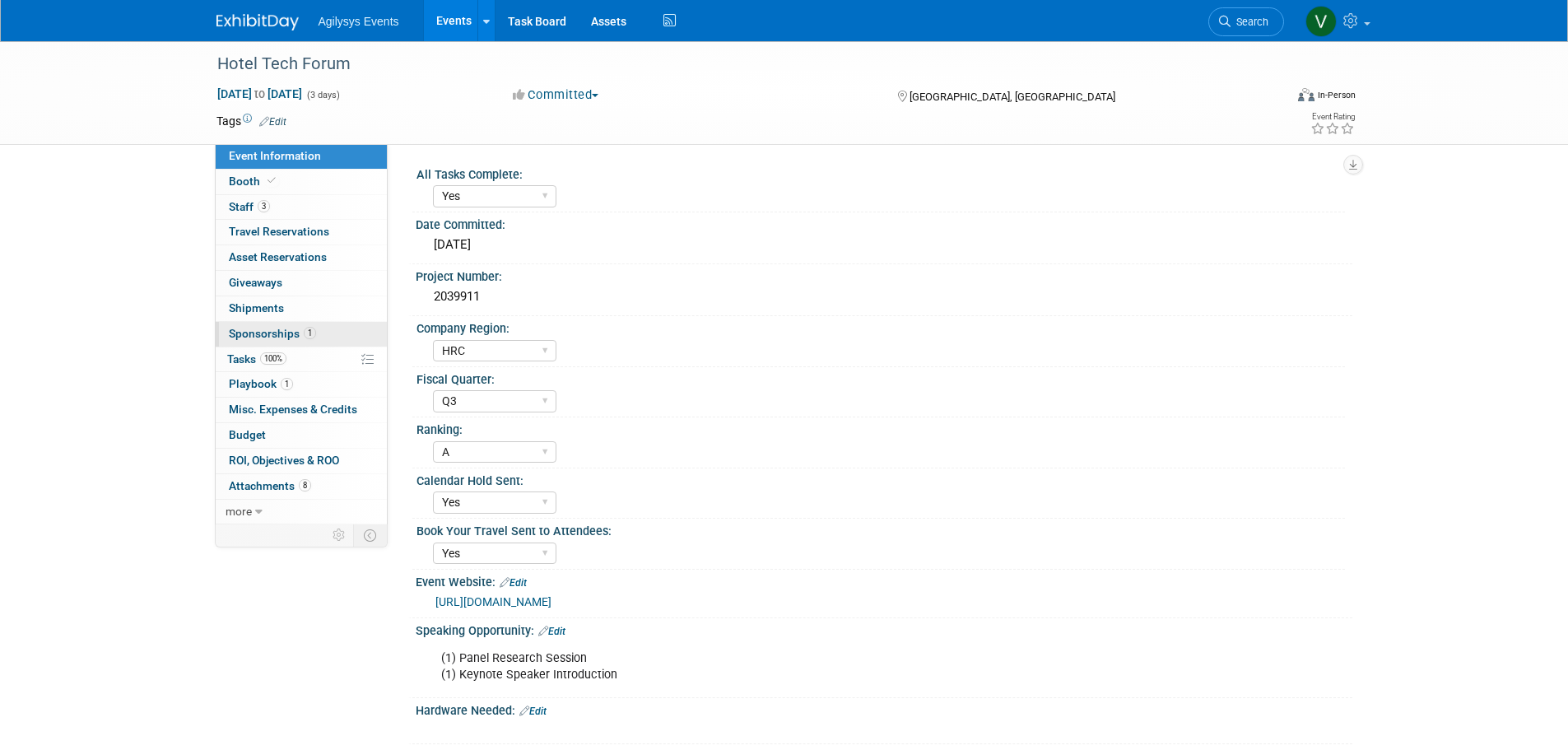
click at [289, 337] on span "Sponsorships 1" at bounding box center [272, 333] width 88 height 13
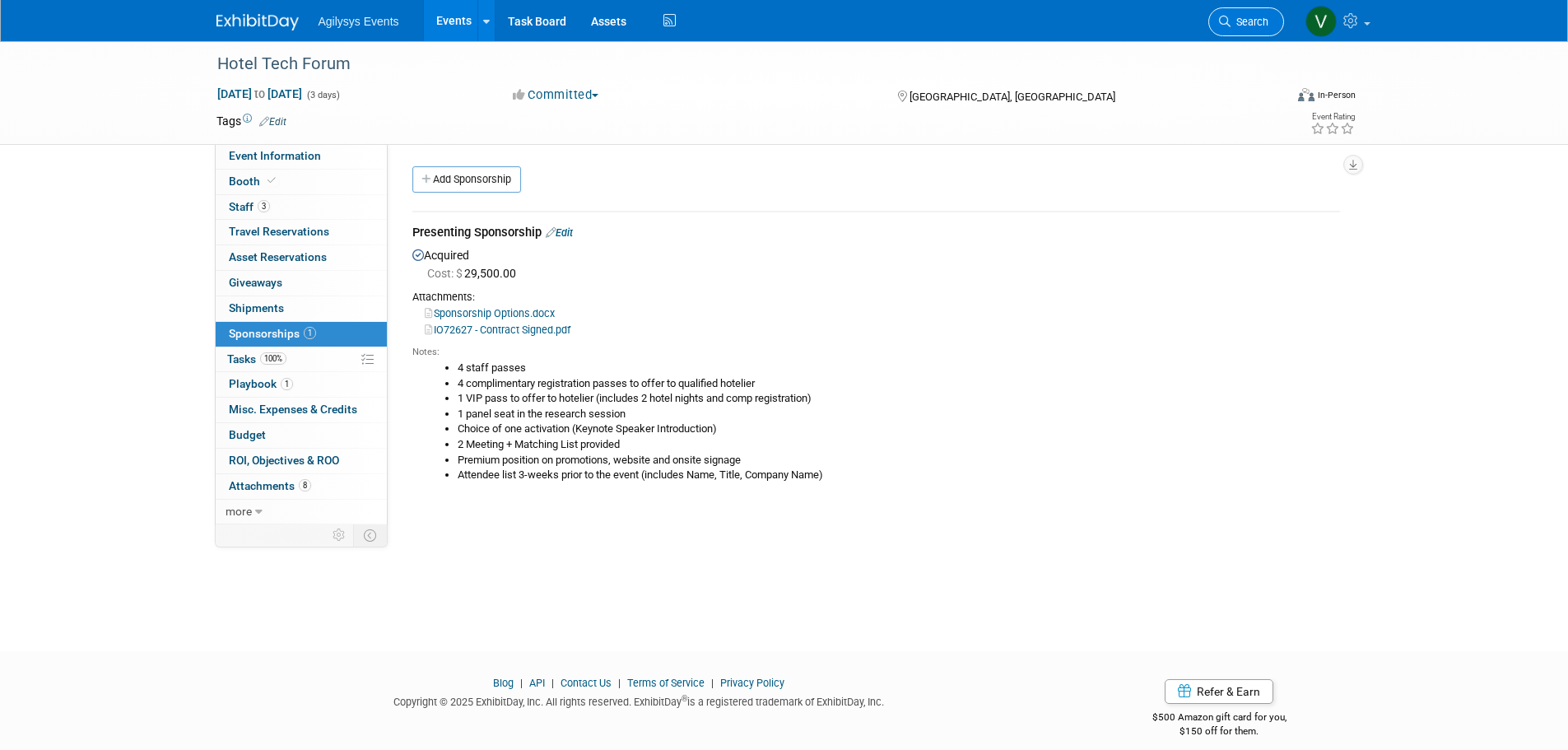
click at [1241, 18] on span "Search" at bounding box center [1250, 22] width 37 height 13
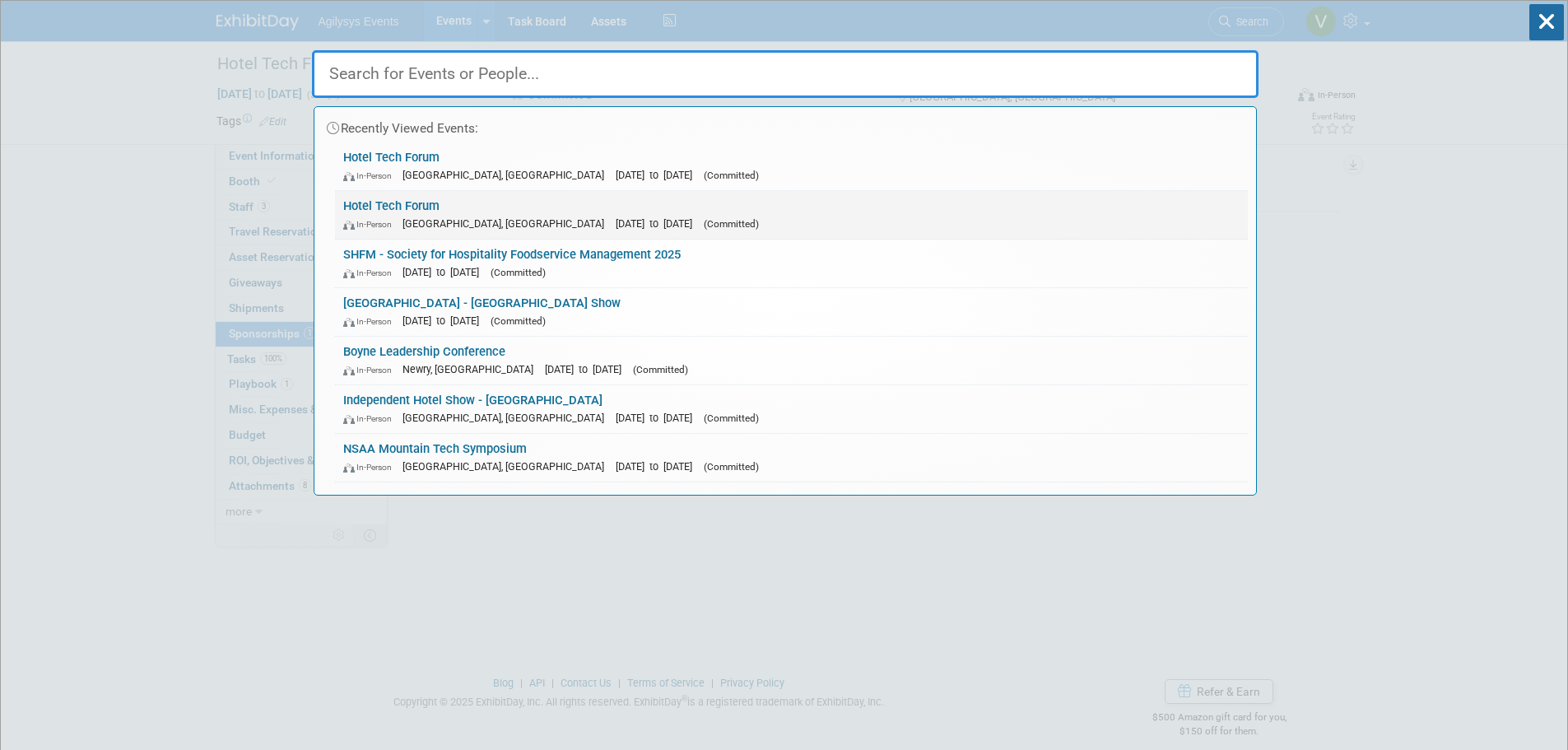
click at [387, 202] on link "Hotel Tech Forum In-Person Las Vegas, NV Nov 12, 2025 to Nov 14, 2025 (Committe…" at bounding box center [791, 215] width 913 height 47
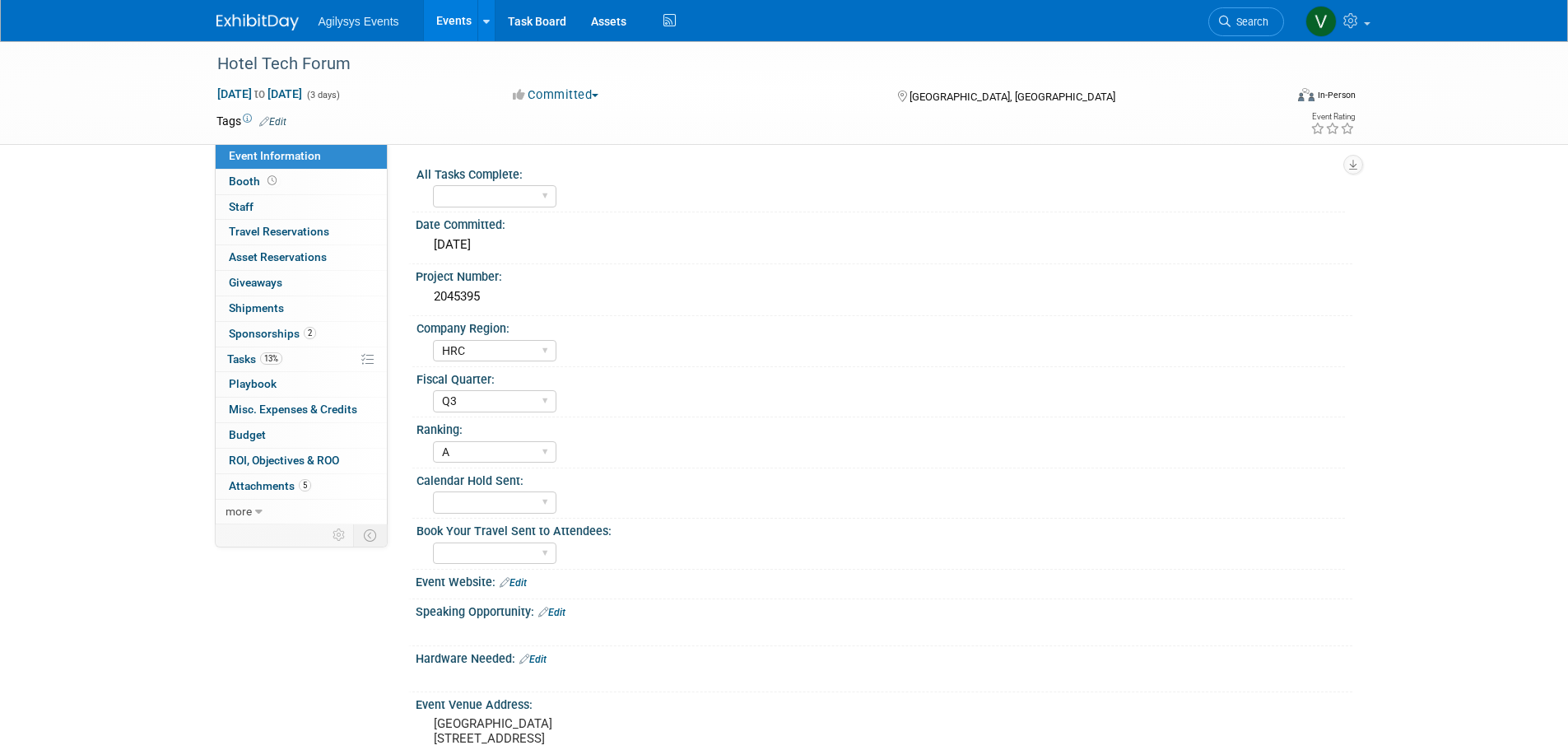
select select "HRC"
select select "Q3"
select select "A"
click at [287, 335] on span "Sponsorships 2" at bounding box center [272, 333] width 88 height 13
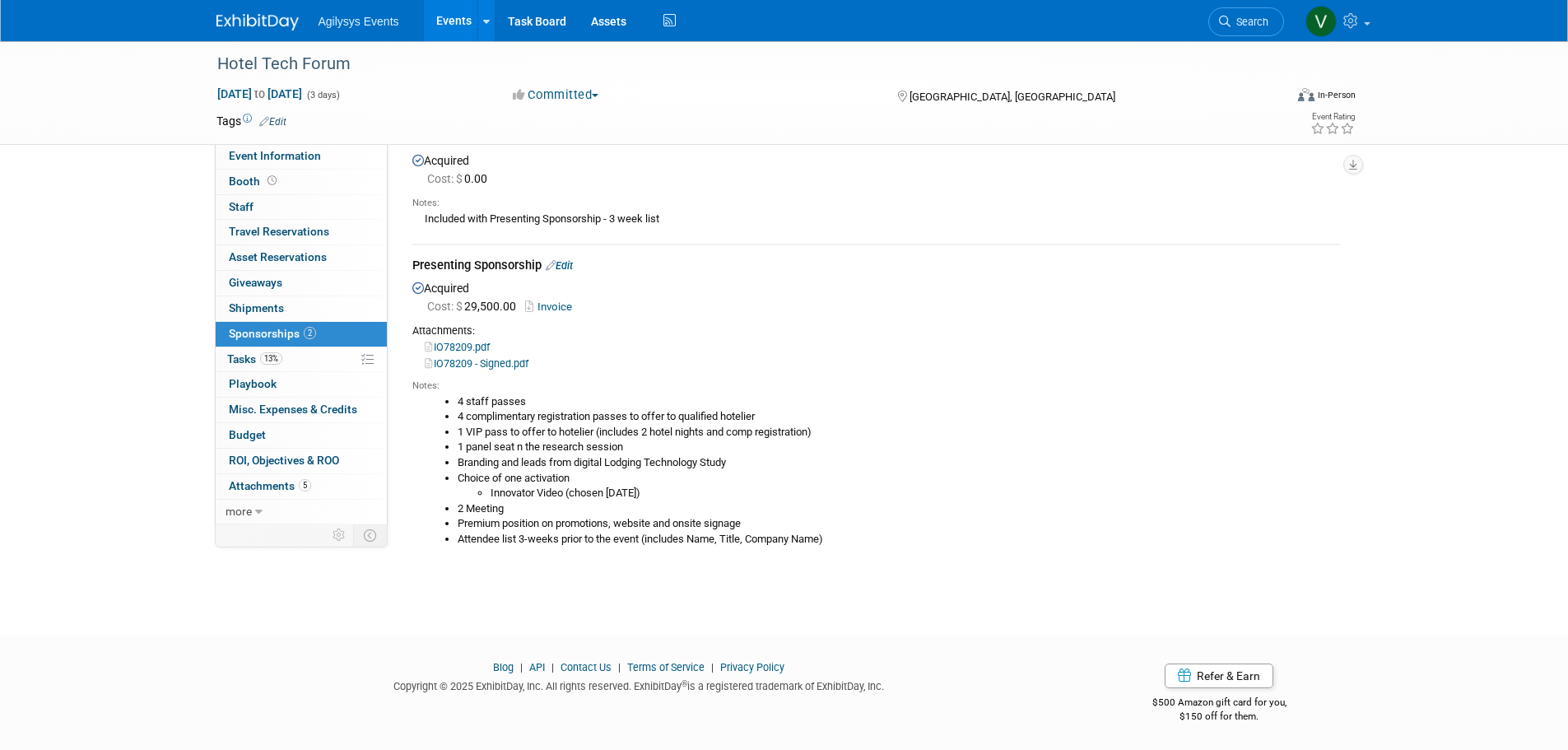
scroll to position [96, 0]
drag, startPoint x: 456, startPoint y: 401, endPoint x: 544, endPoint y: 404, distance: 88.1
click at [544, 404] on ul "4 staff passes 4 complimentary registration passes to offer to qualified hoteli…" at bounding box center [882, 469] width 916 height 153
drag, startPoint x: 458, startPoint y: 446, endPoint x: 670, endPoint y: 484, distance: 215.4
click at [641, 446] on li "1 panel seat n the research session" at bounding box center [898, 446] width 882 height 16
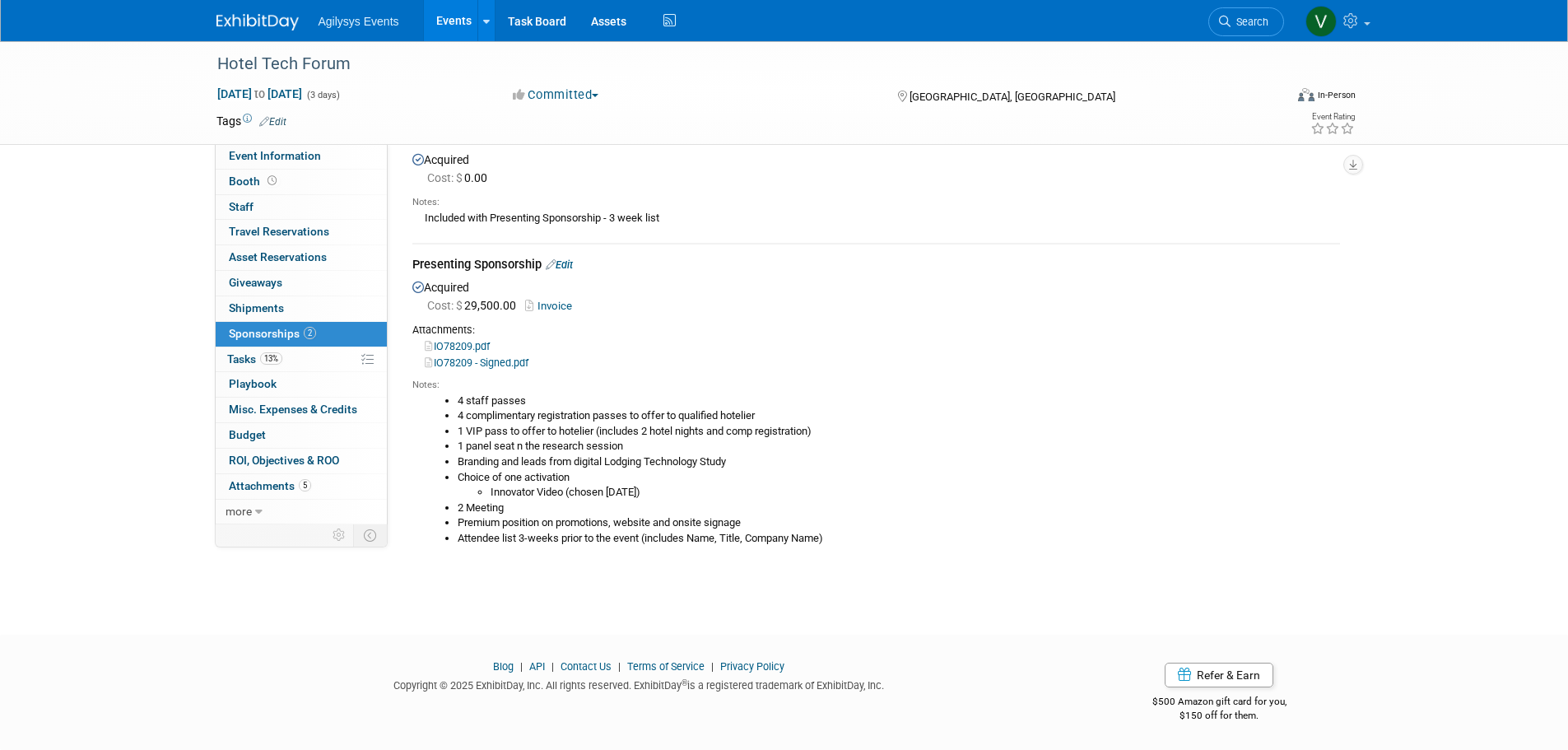
click at [716, 605] on body "Agilysys Events Events Add Event Bulk Upload Events Shareable Event Boards Rece…" at bounding box center [784, 279] width 1568 height 750
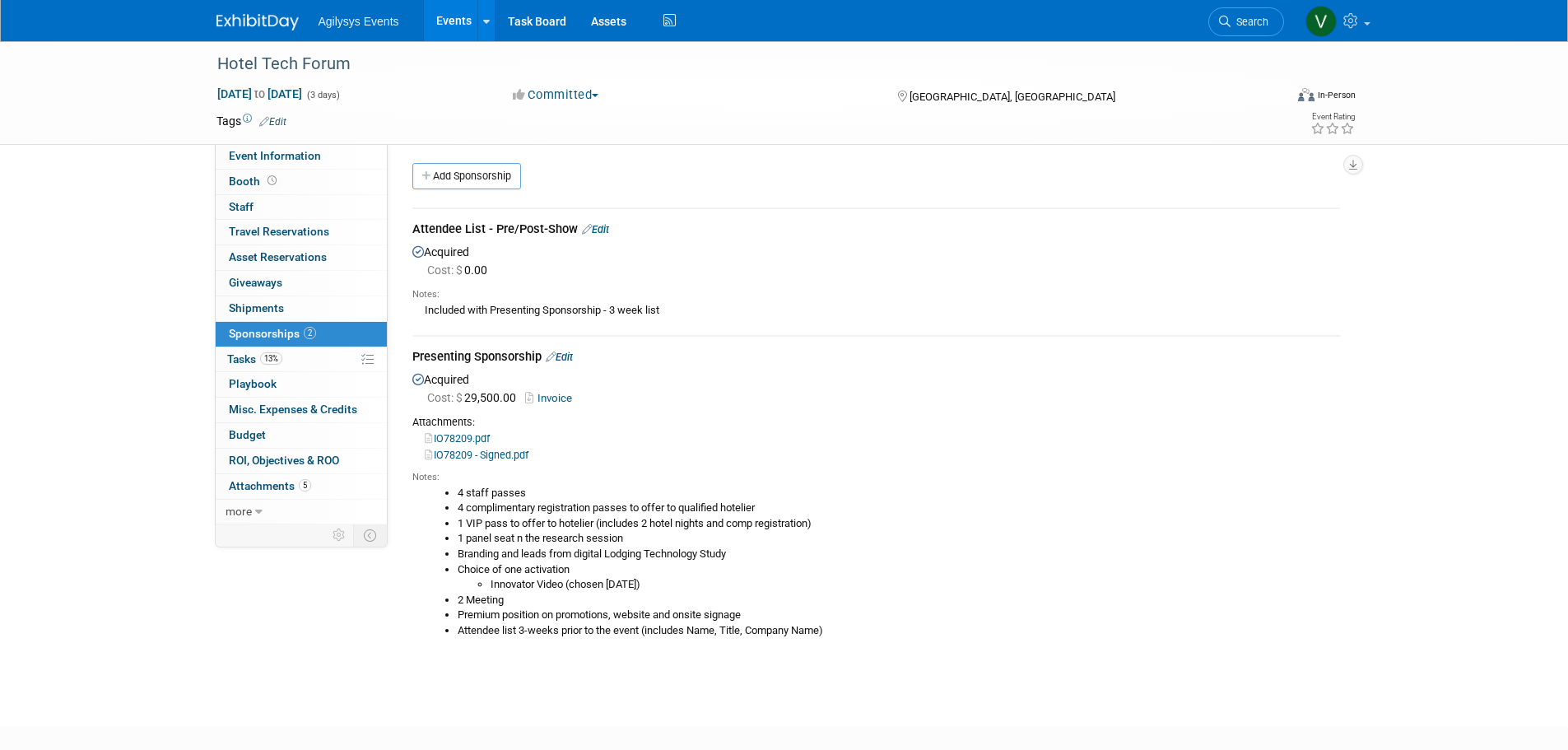
scroll to position [0, 0]
click at [250, 212] on span "Staff 0" at bounding box center [240, 206] width 25 height 13
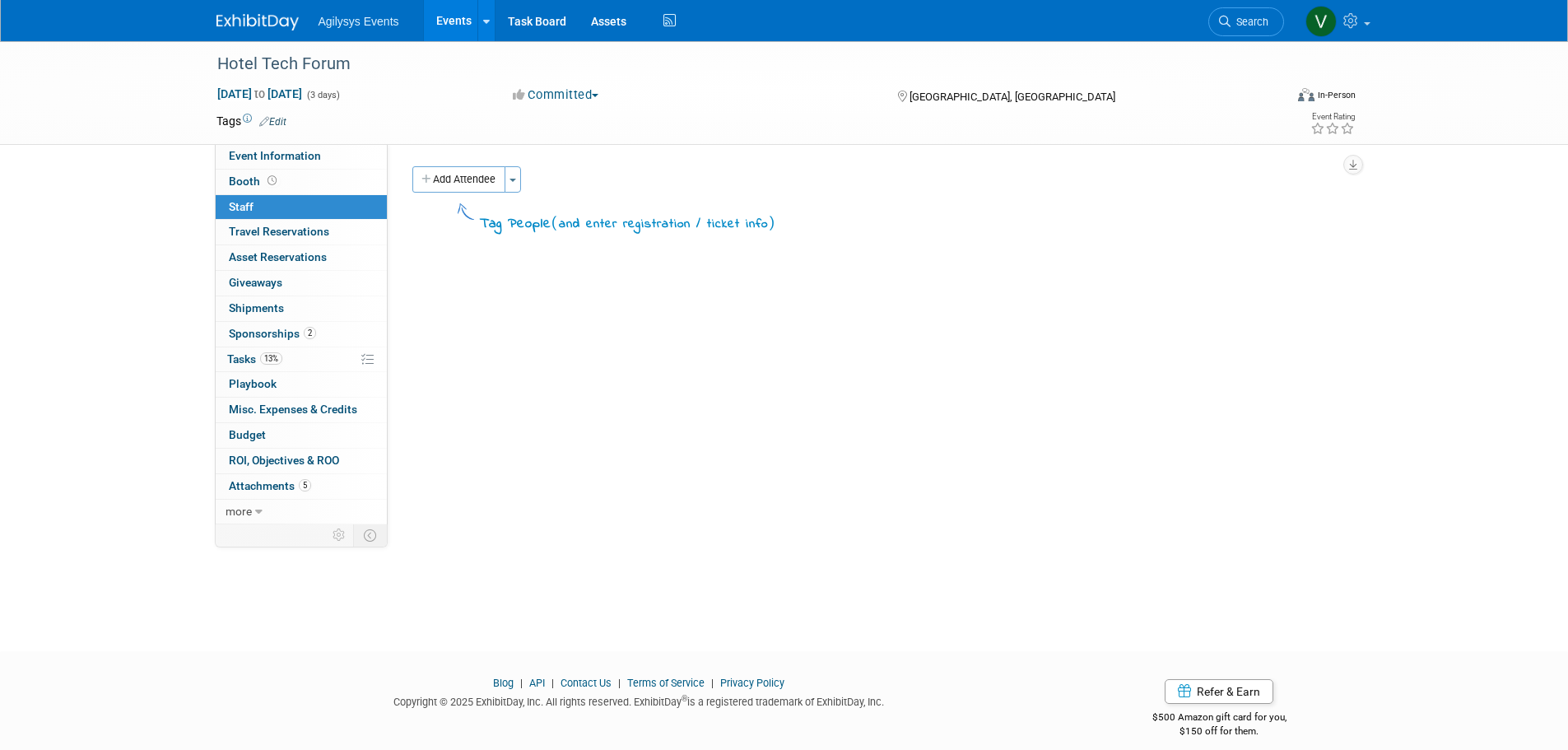
click at [253, 209] on link "0 Staff 0" at bounding box center [302, 207] width 171 height 25
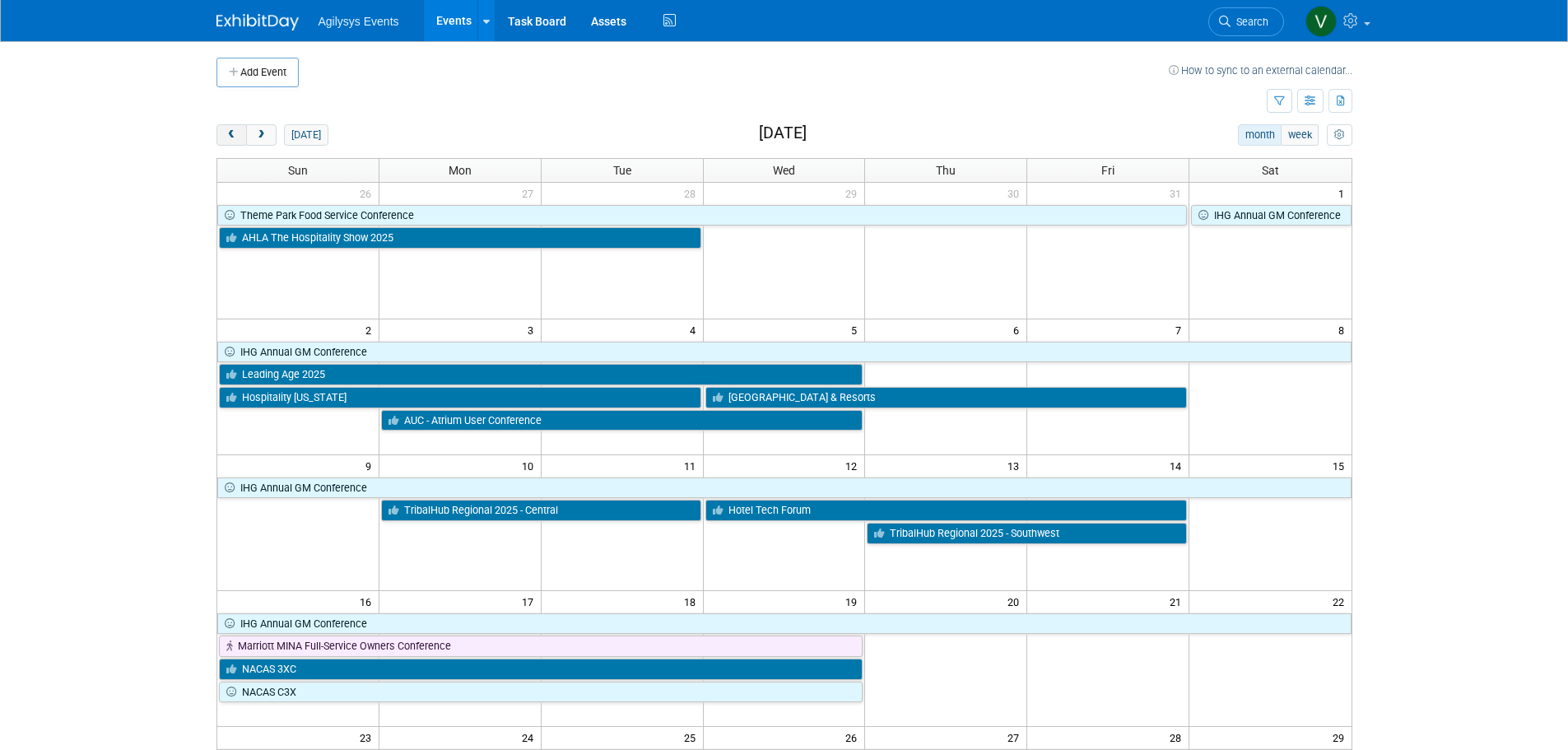
click at [235, 134] on span "prev" at bounding box center [232, 135] width 13 height 11
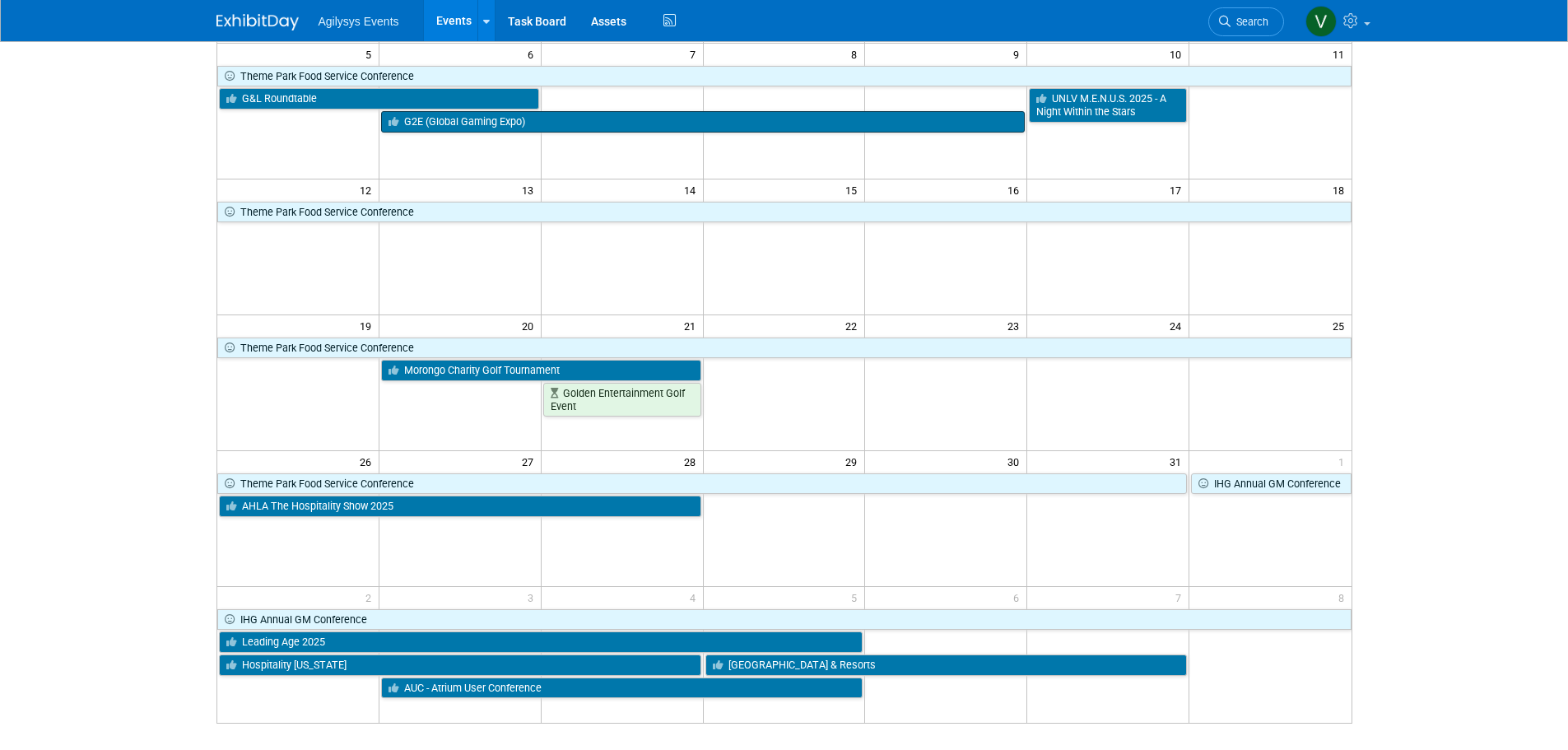
scroll to position [247, 0]
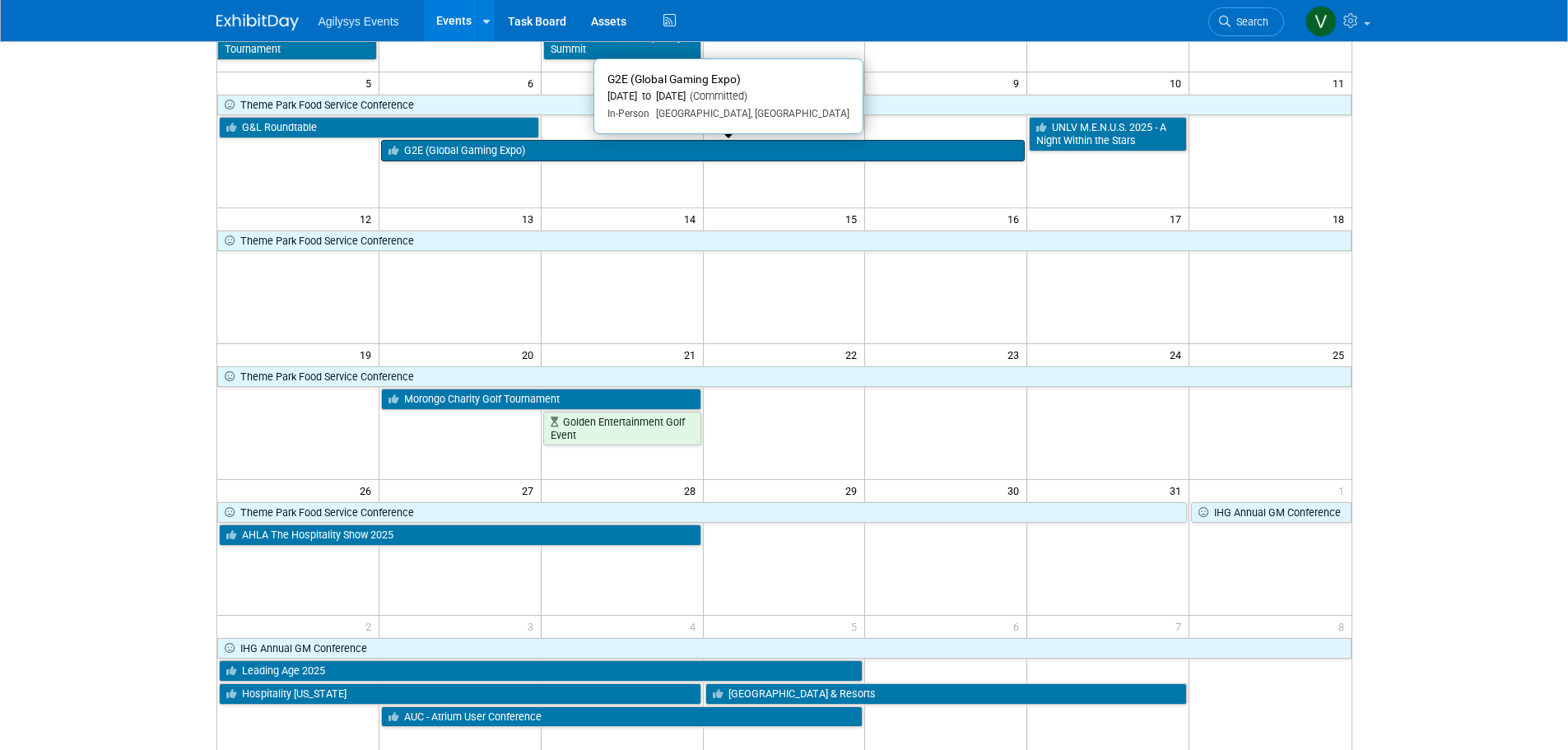
click at [477, 158] on link "G2E (Global Gaming Expo)" at bounding box center [703, 151] width 644 height 22
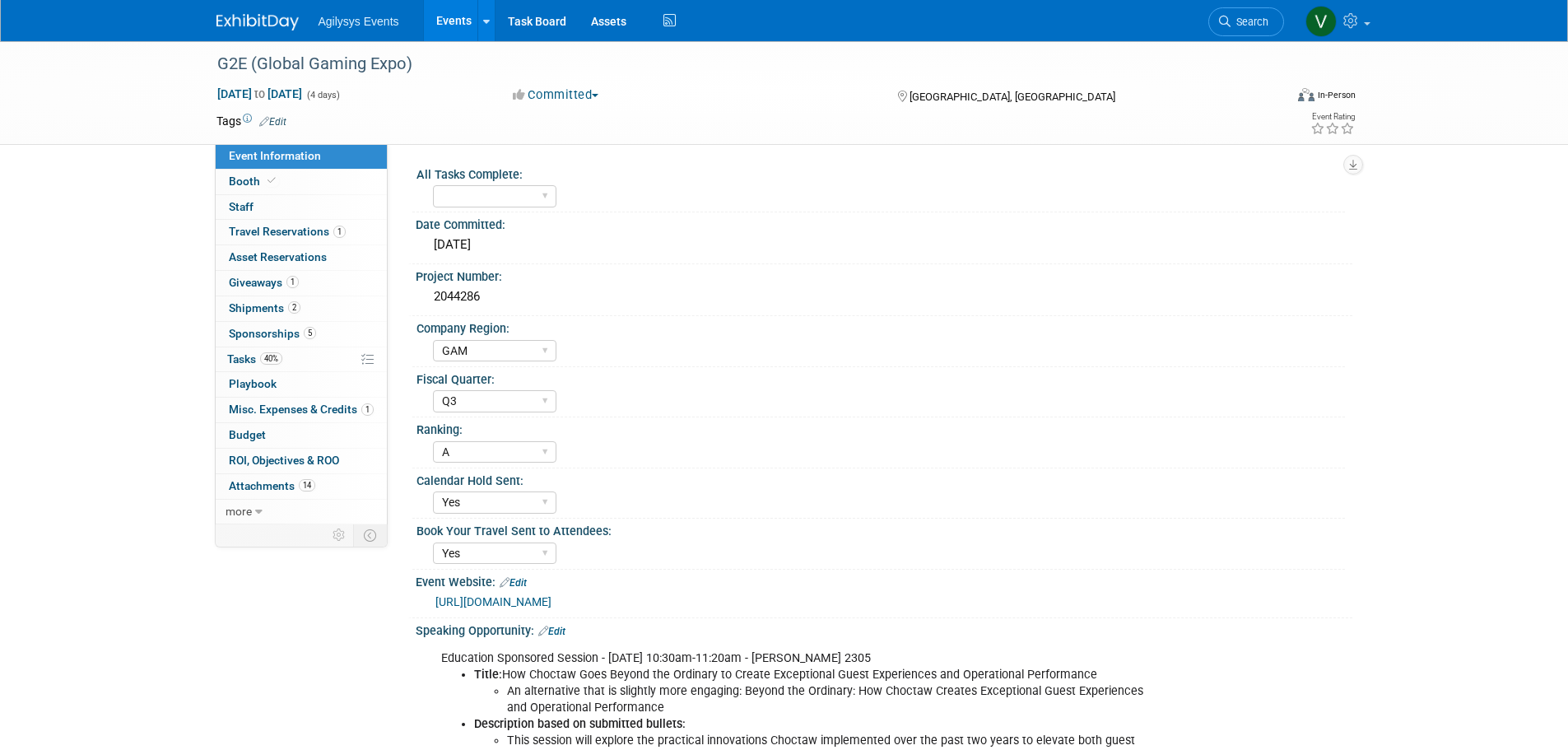
select select "GAM"
select select "Q3"
select select "A"
select select "Yes"
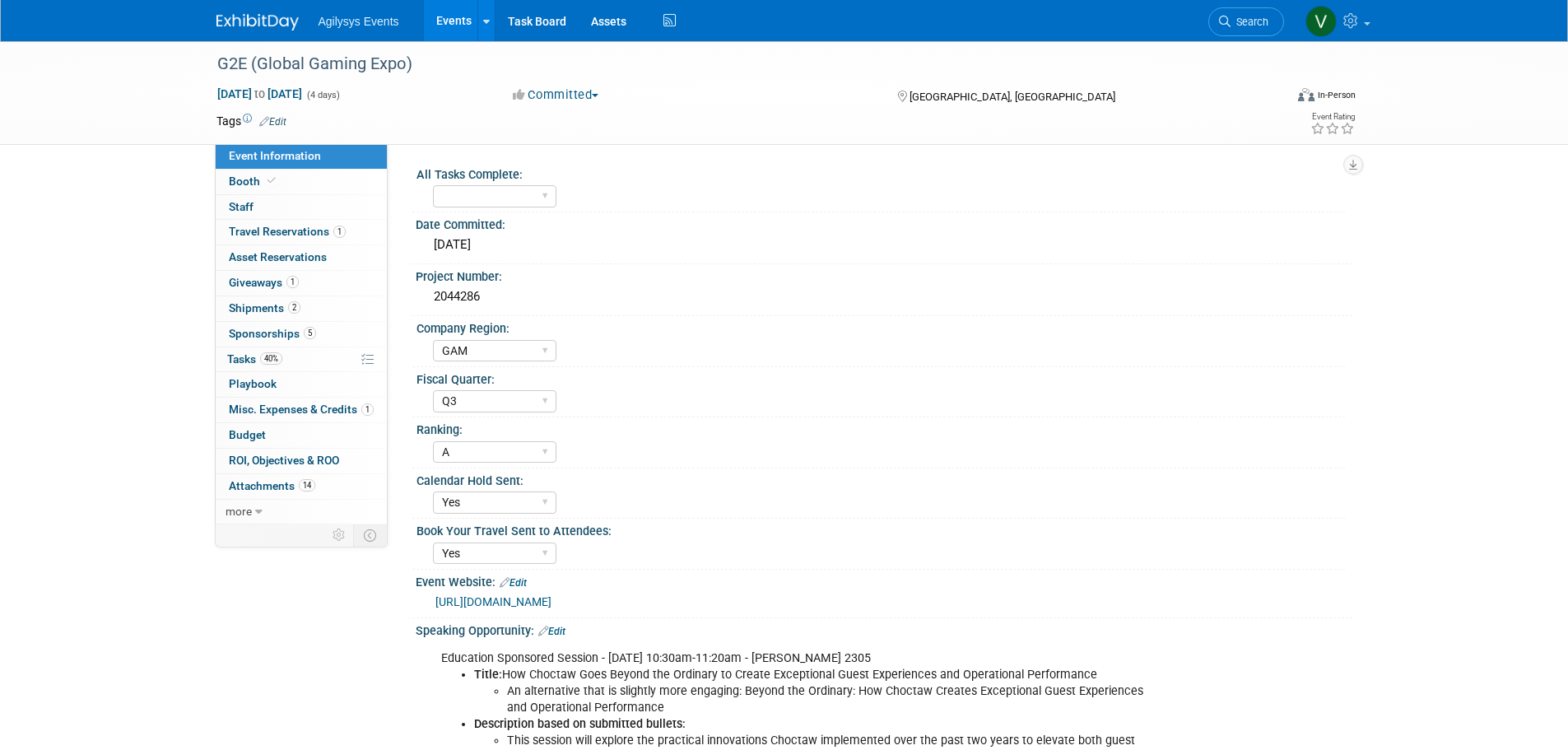
click at [267, 168] on link "Event Information" at bounding box center [302, 156] width 171 height 25
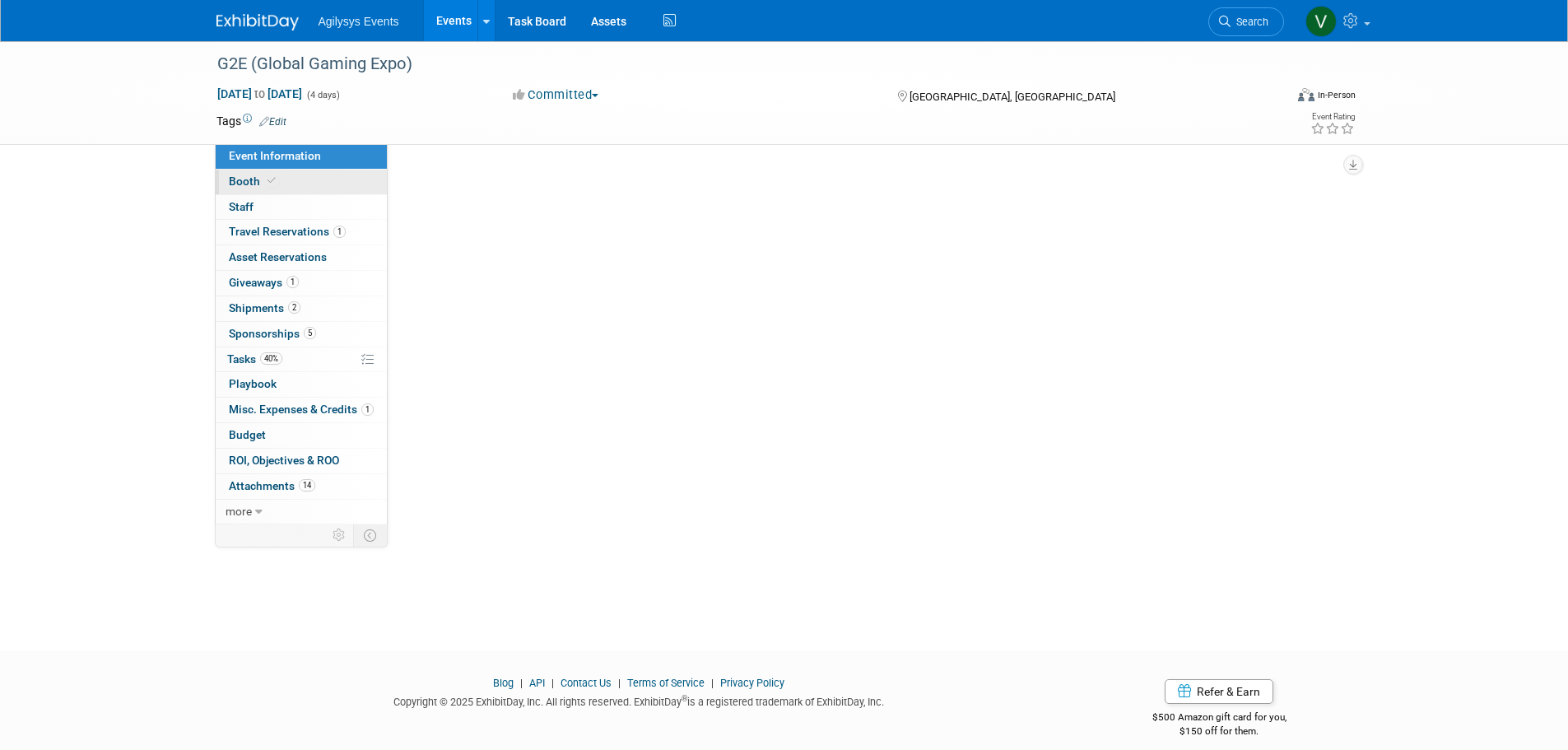
click at [267, 181] on icon at bounding box center [271, 180] width 8 height 9
select select "GAM"
select select "Q3"
select select "A"
select select "Yes"
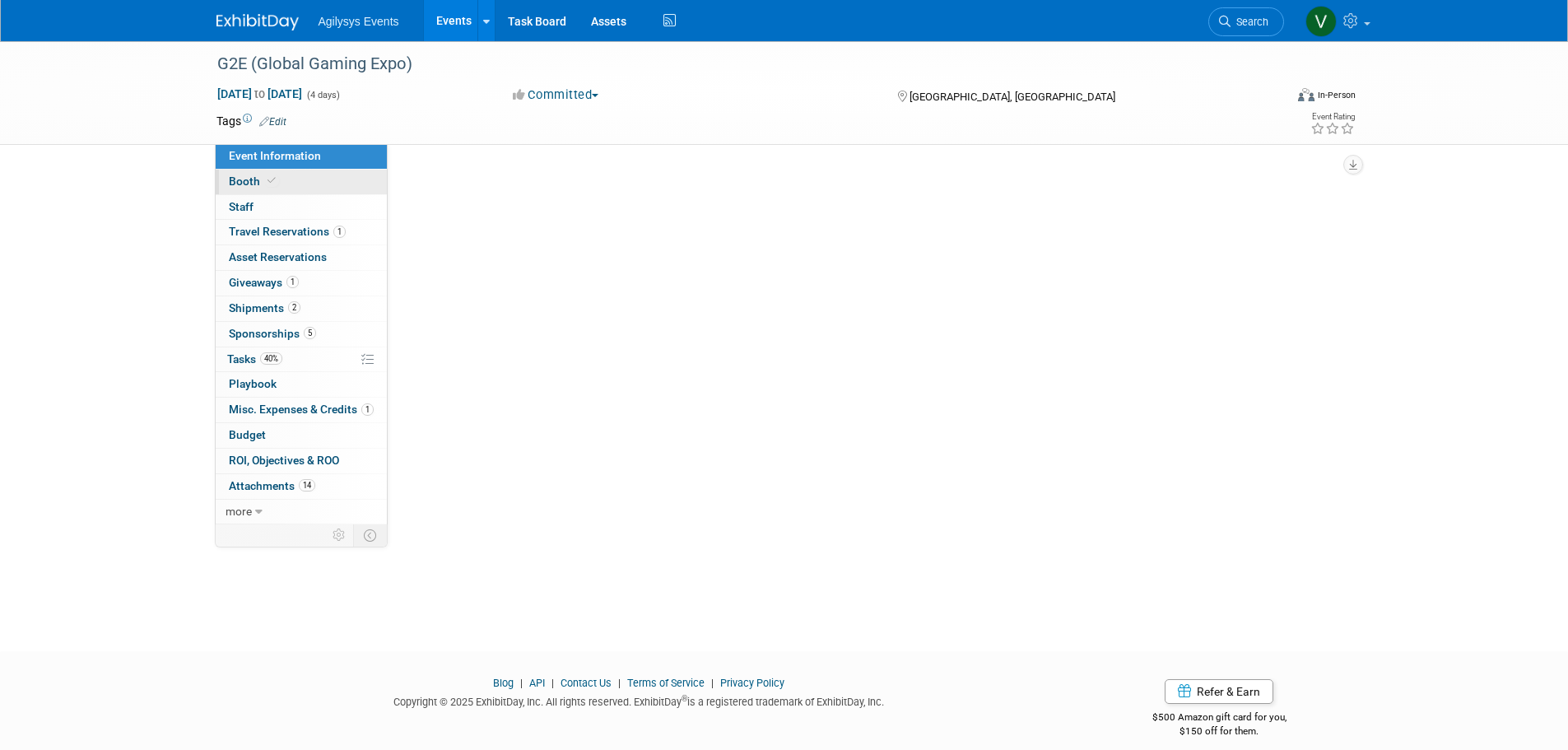
select select "Yes"
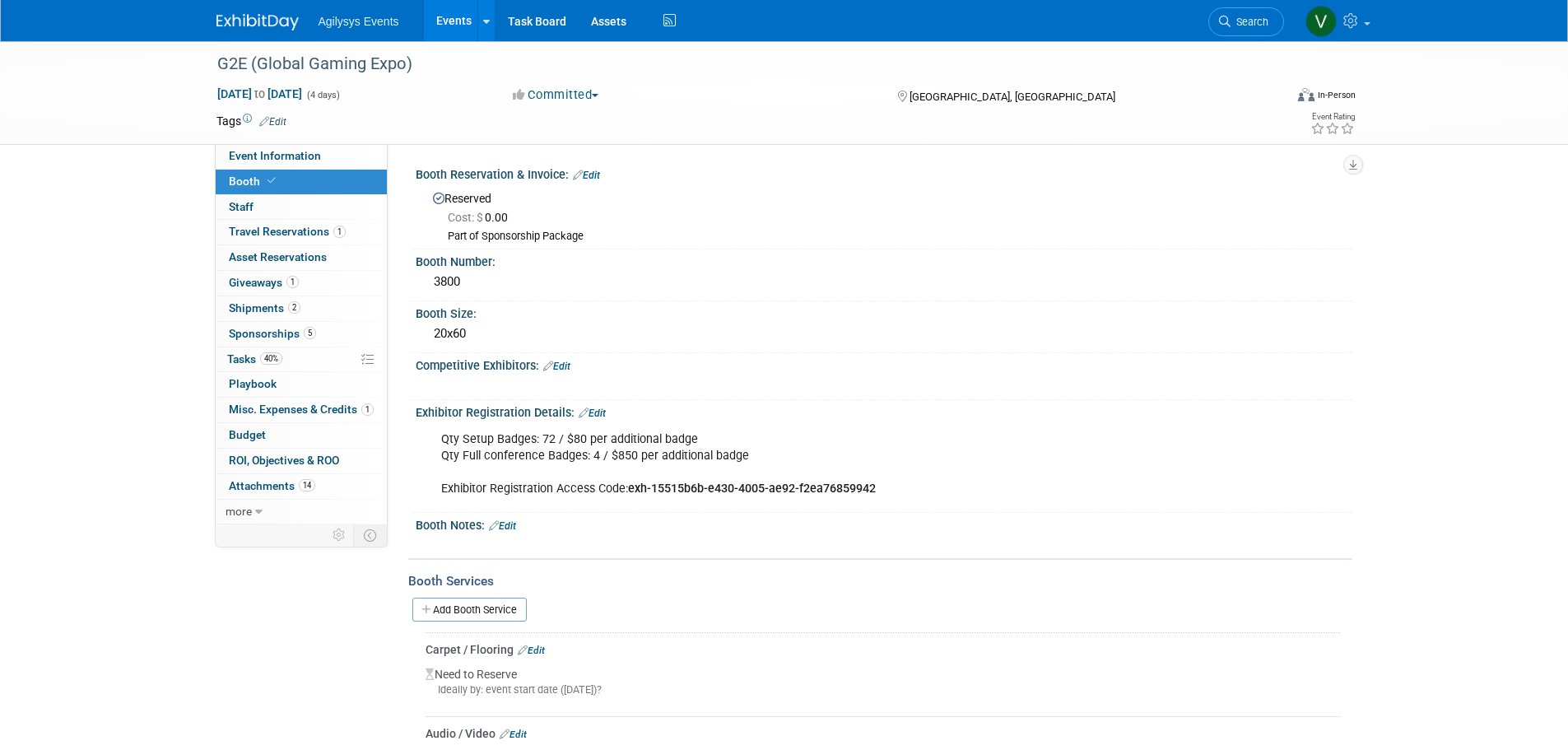
click at [277, 23] on img at bounding box center [258, 22] width 83 height 17
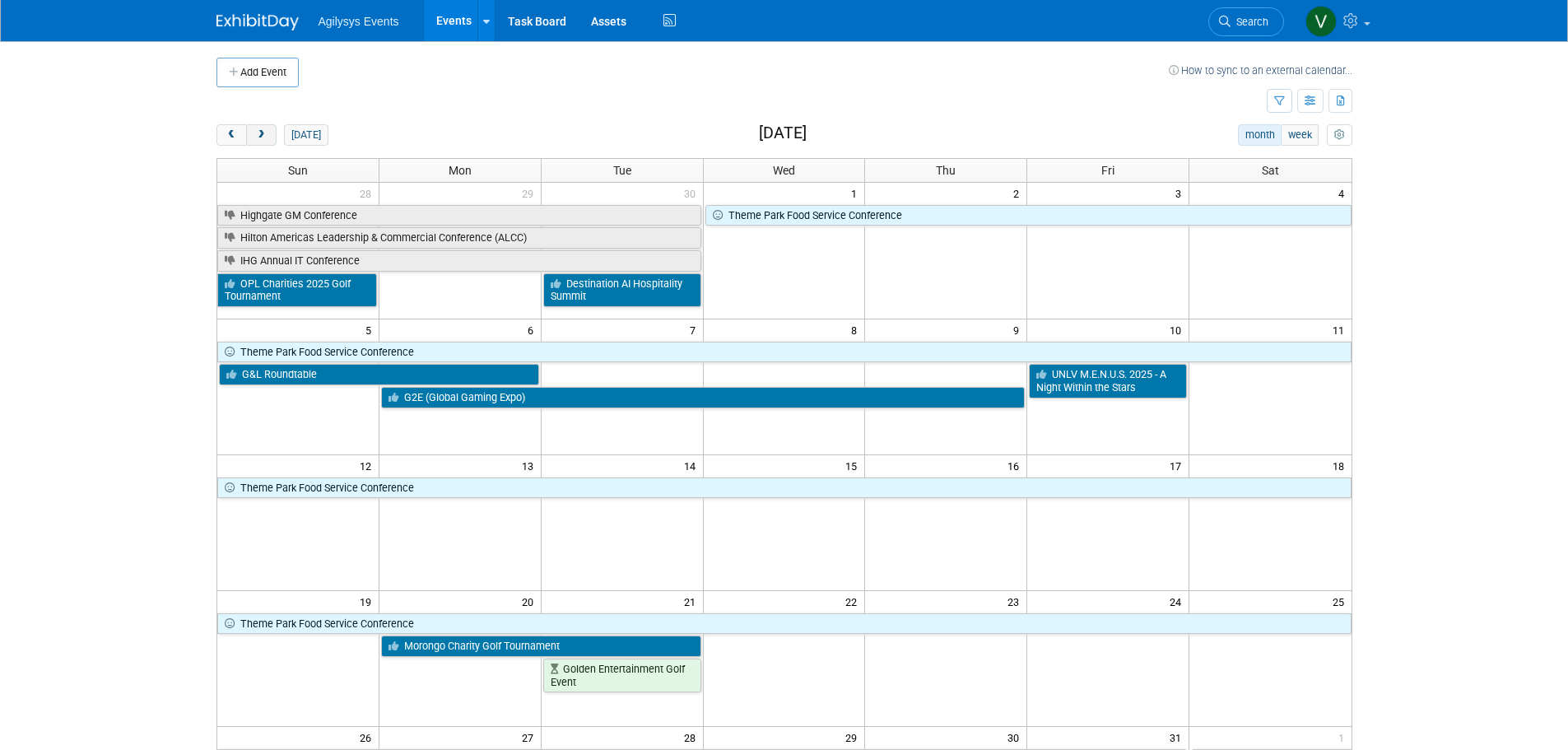
click at [266, 137] on span "next" at bounding box center [261, 135] width 13 height 11
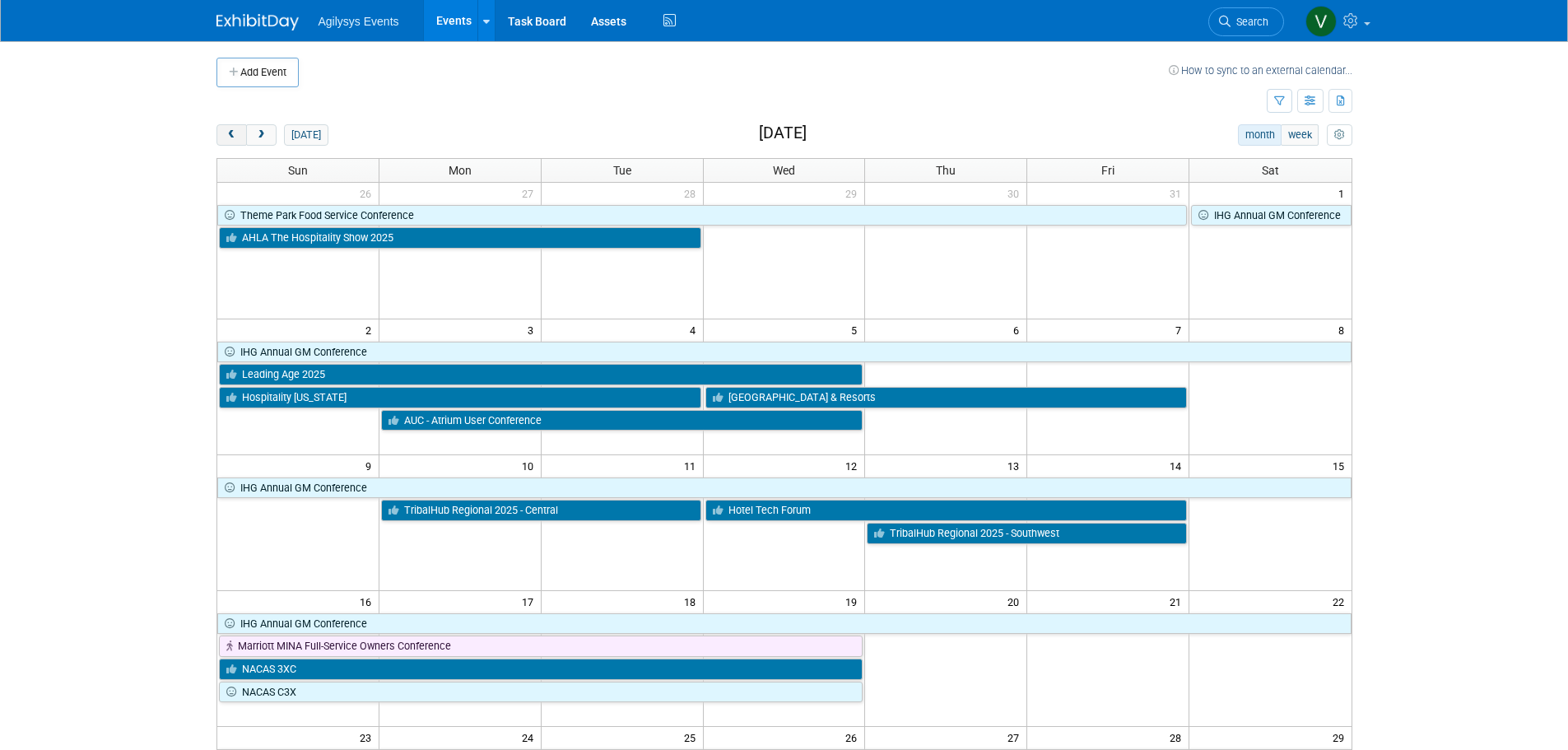
click at [229, 137] on span "prev" at bounding box center [232, 135] width 13 height 11
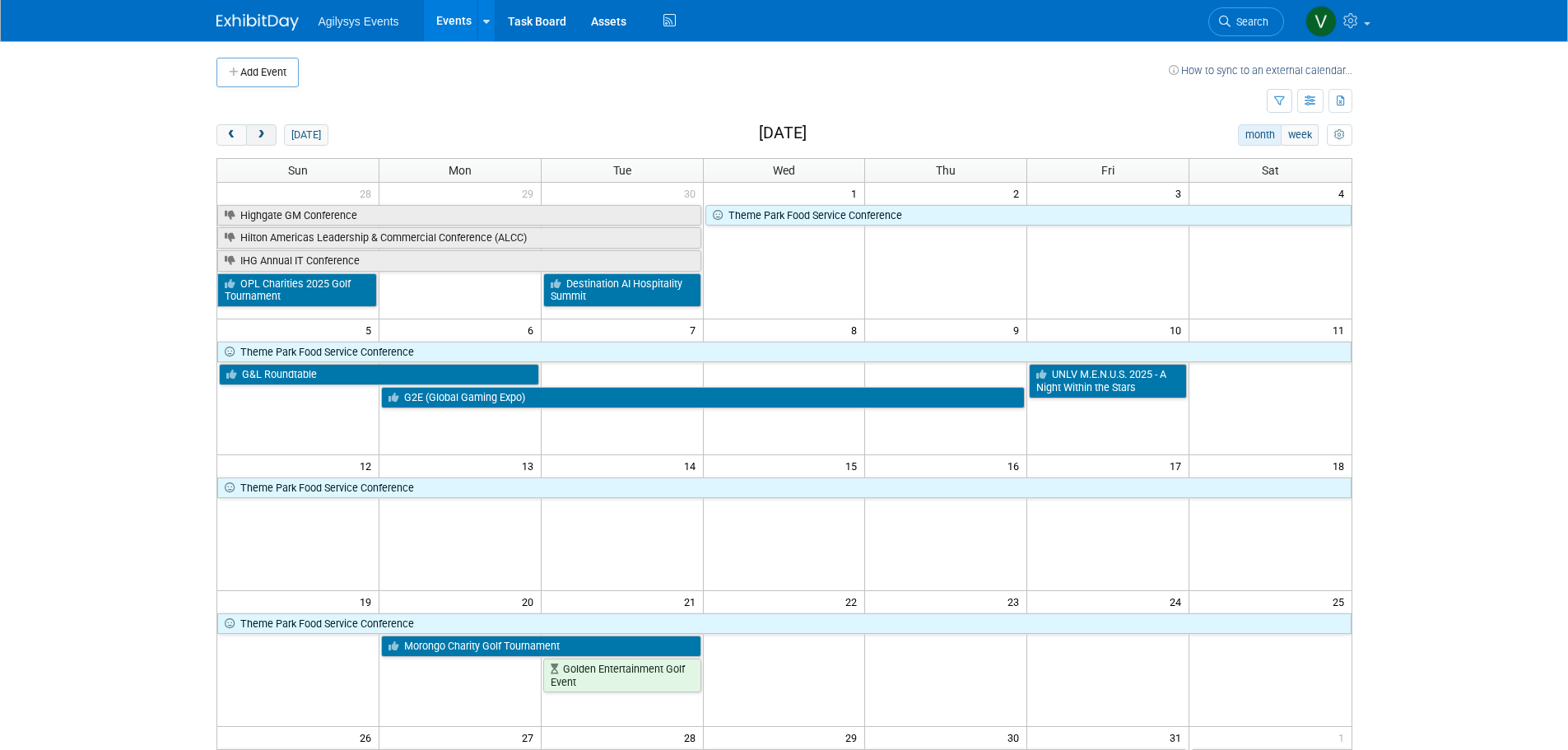
click at [262, 140] on span "next" at bounding box center [261, 135] width 13 height 11
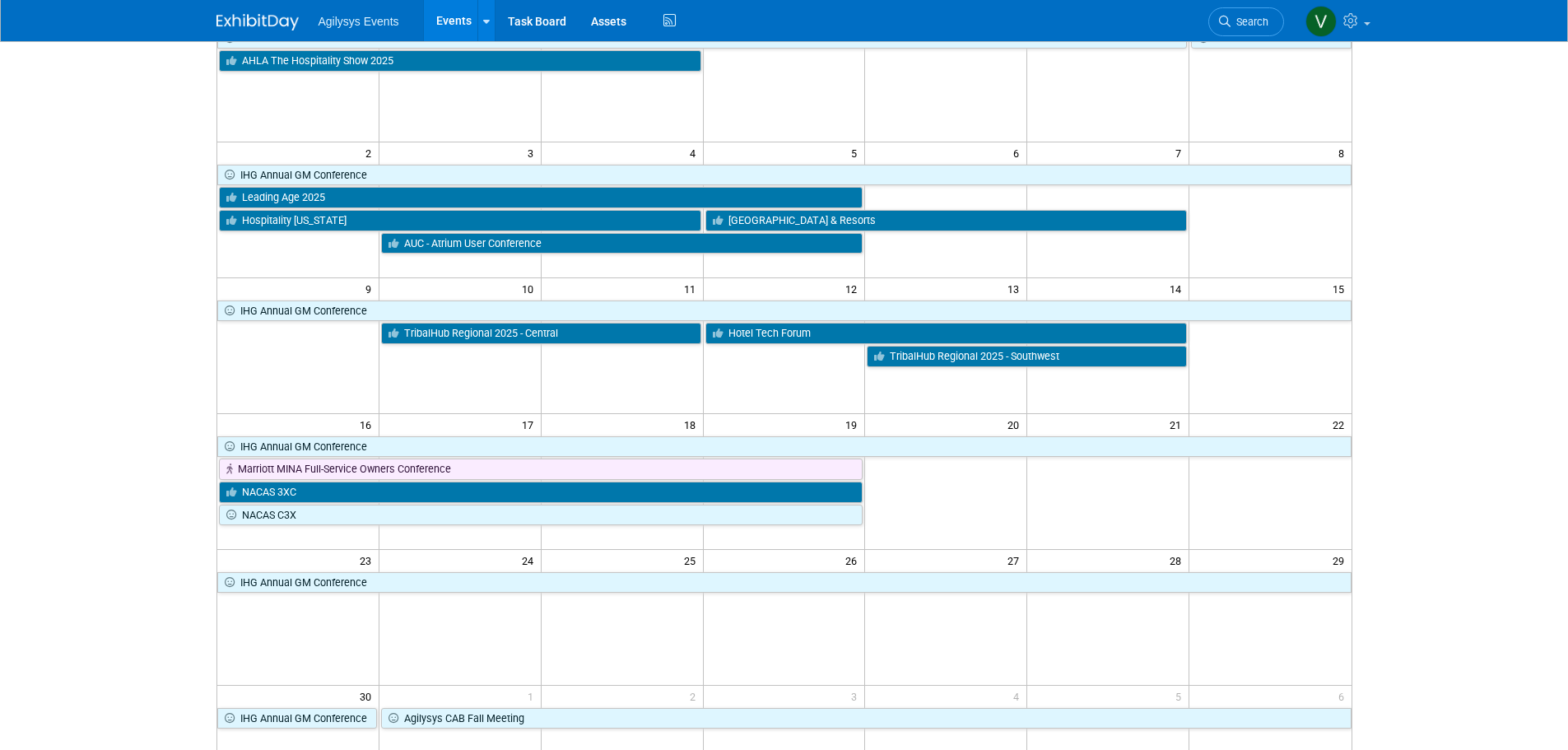
scroll to position [247, 0]
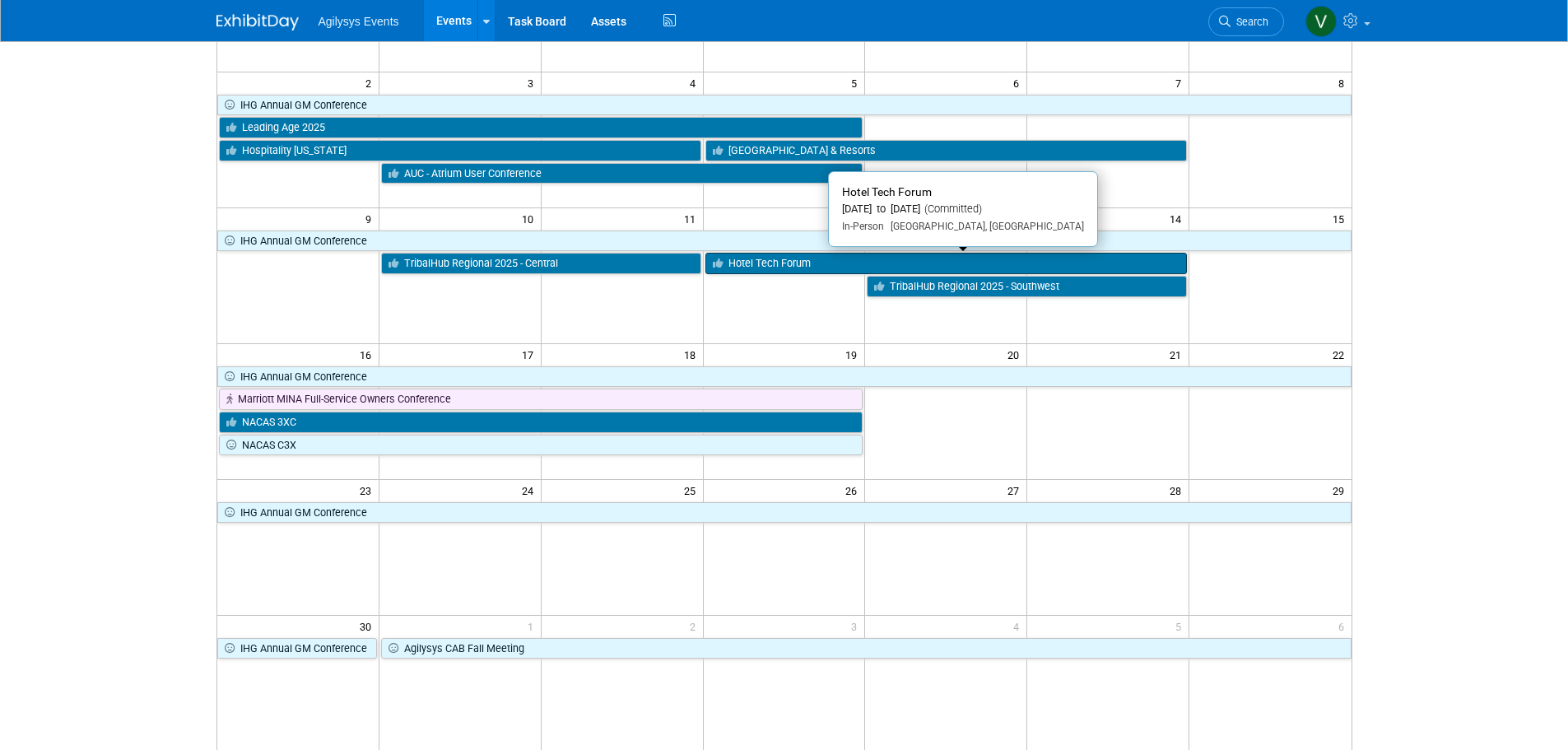
click at [847, 260] on link "Hotel Tech Forum" at bounding box center [946, 263] width 482 height 22
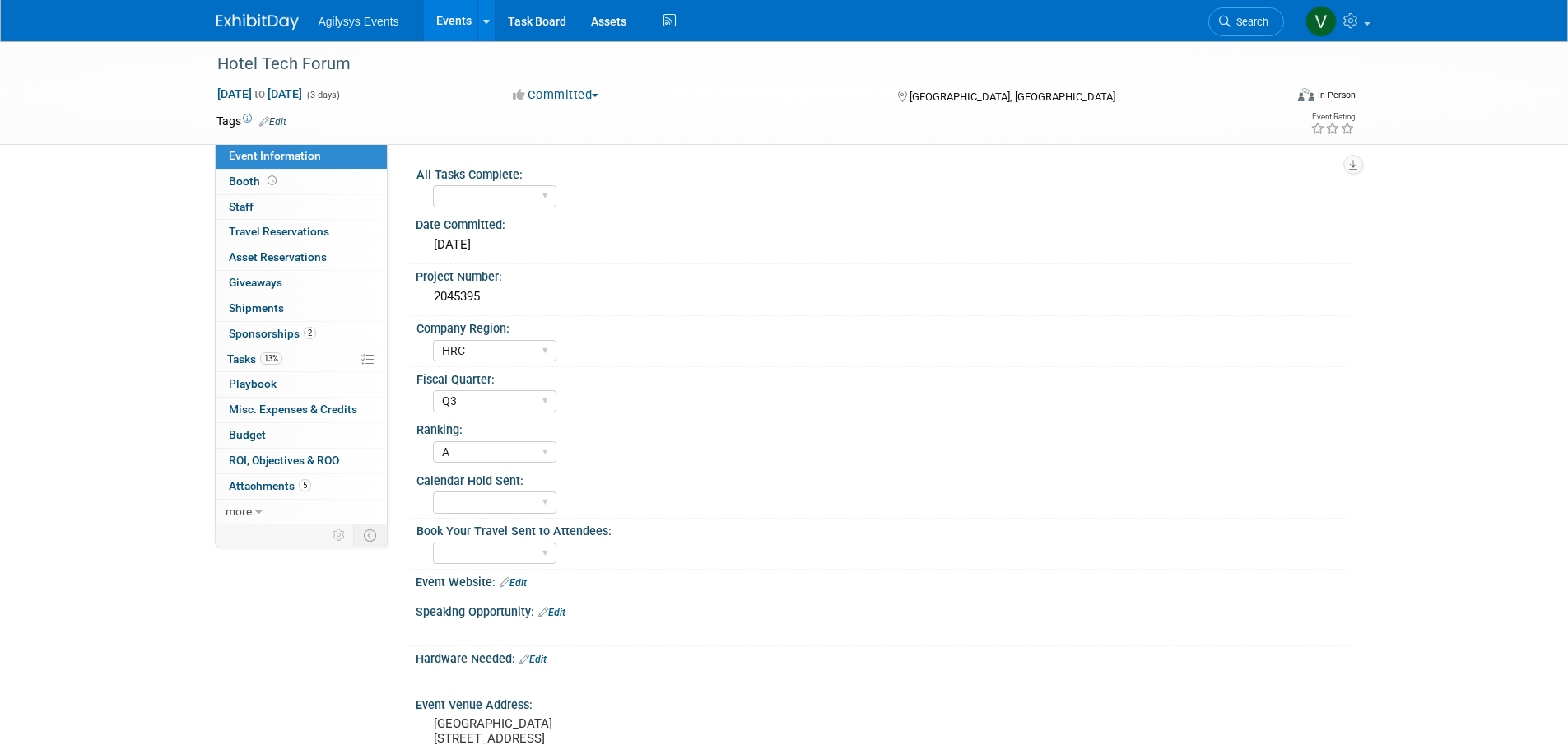
select select "HRC"
select select "Q3"
select select "A"
drag, startPoint x: 202, startPoint y: 54, endPoint x: 397, endPoint y: 104, distance: 201.3
click at [397, 104] on div "Hotel Tech Forum Nov 12, 2025 to Nov 14, 2025 (3 days) Nov 12, 2025 to Nov 14, …" at bounding box center [784, 93] width 1568 height 103
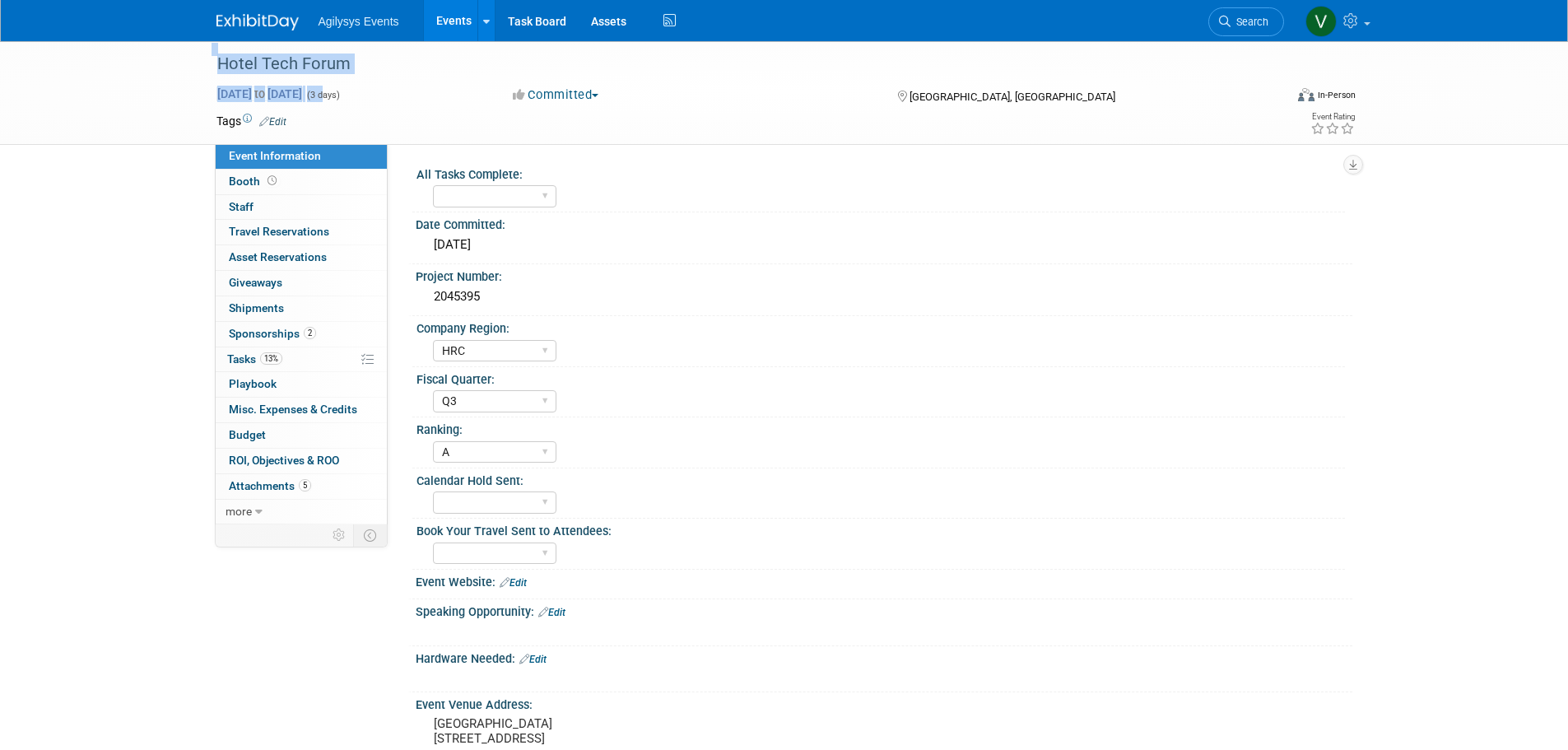
copy div "Hotel Tech Forum Nov 12, 2025 to Nov 14, 2025 (3 d"
click at [273, 329] on span "Sponsorships 2" at bounding box center [272, 333] width 88 height 13
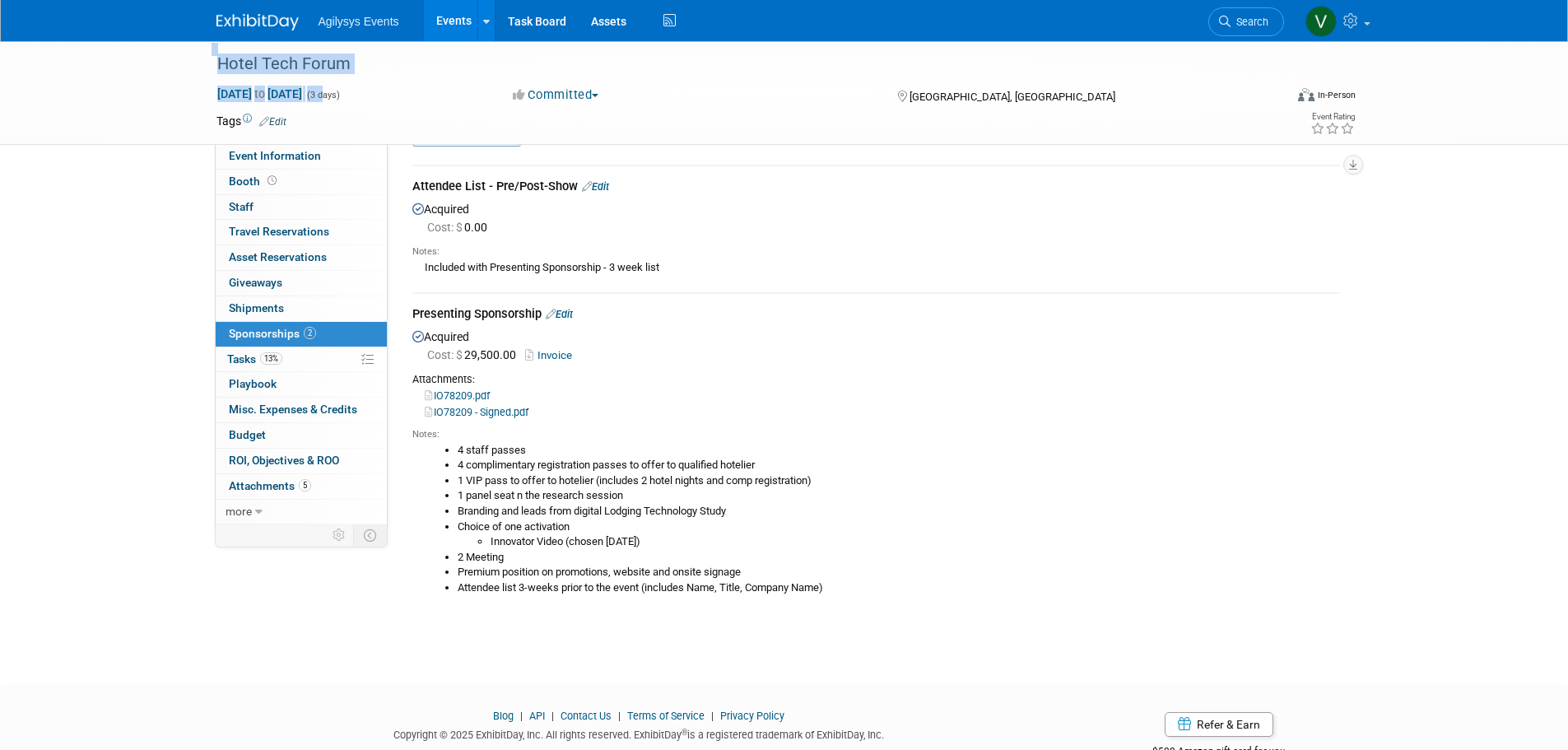
scroll to position [83, 0]
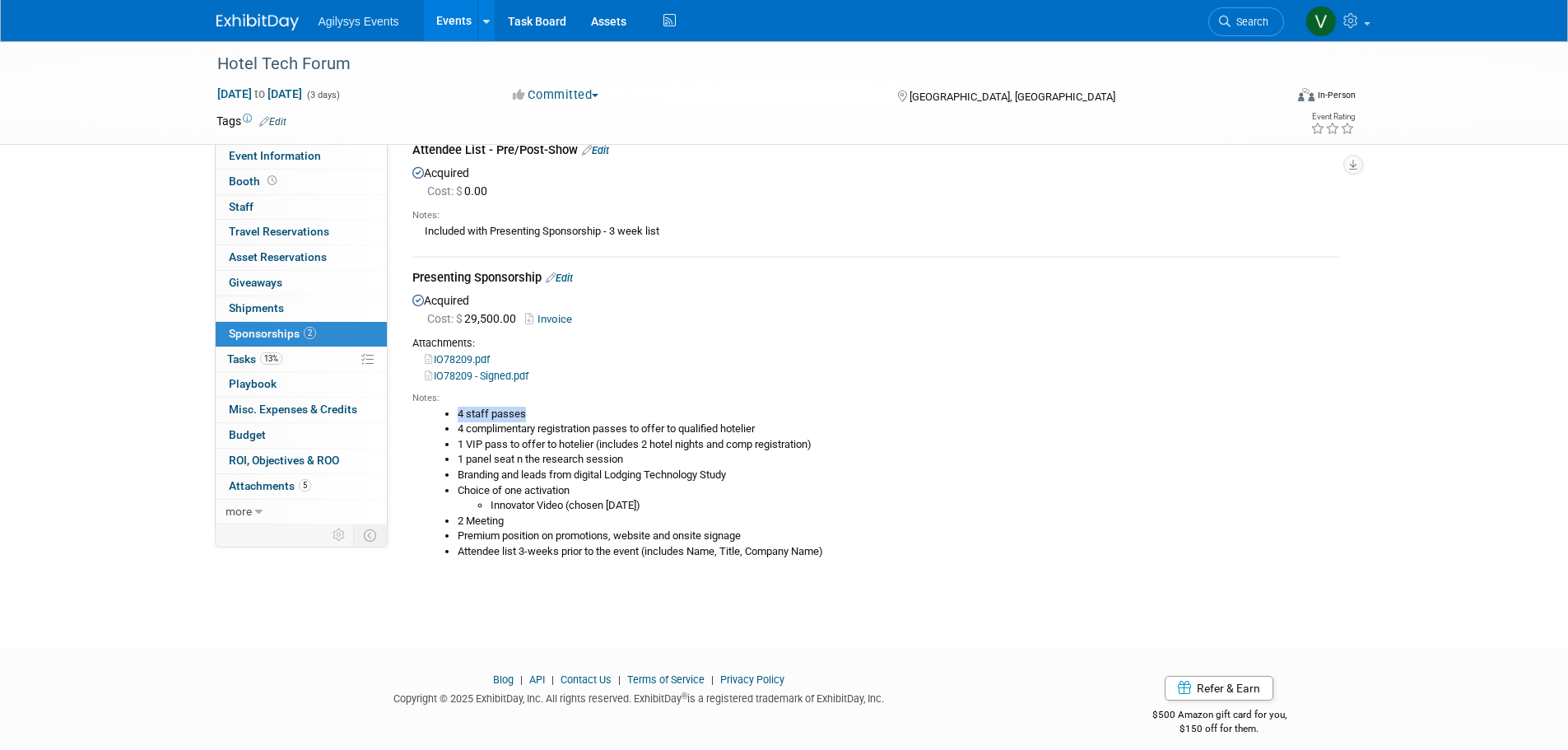
drag, startPoint x: 458, startPoint y: 411, endPoint x: 542, endPoint y: 410, distance: 84.0
click at [542, 410] on li "4 staff passes" at bounding box center [898, 415] width 882 height 16
copy li "4 staff passes"
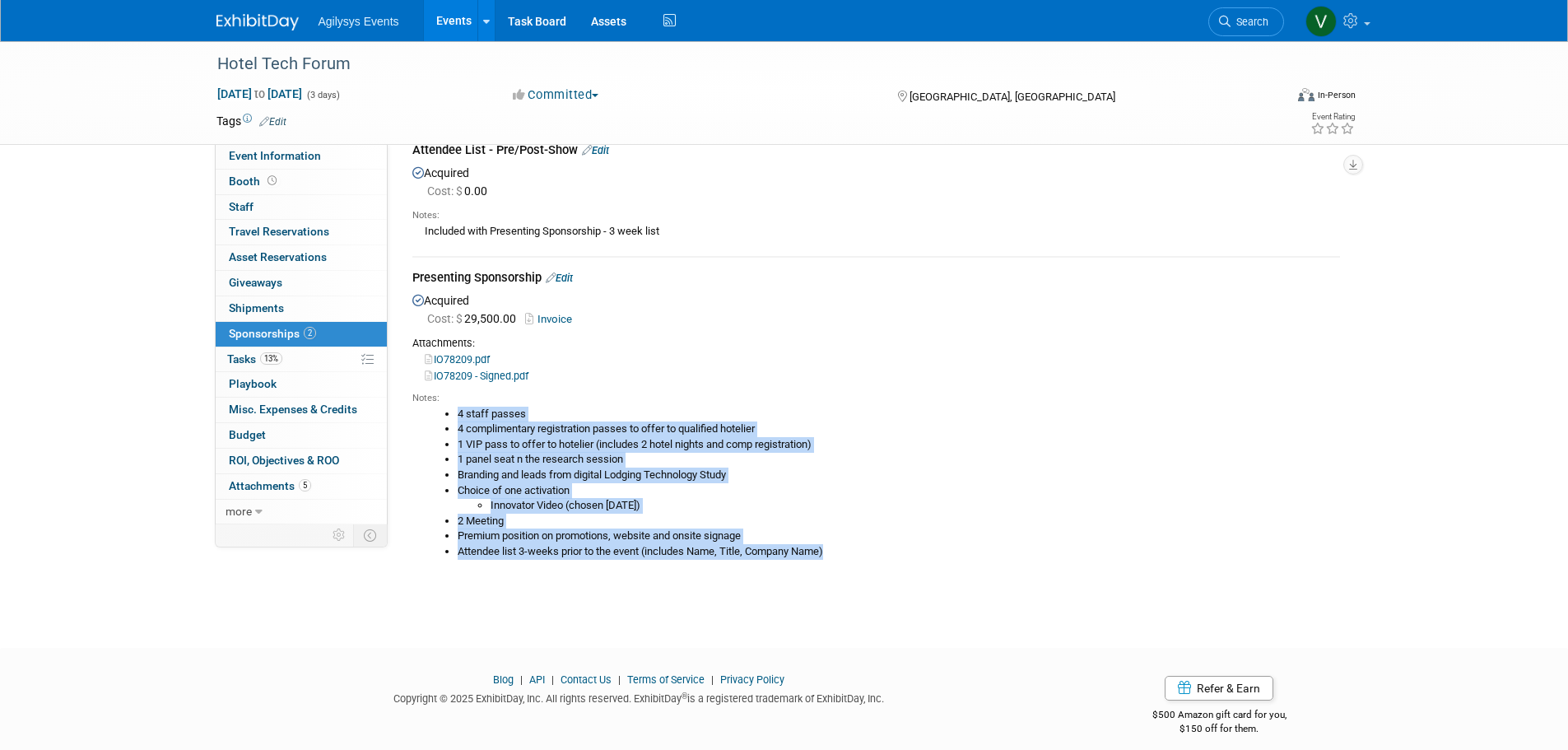
drag, startPoint x: 915, startPoint y: 559, endPoint x: 457, endPoint y: 413, distance: 480.7
click at [457, 413] on div "Notes: 4 staff passes 4 complimentary registration passes to offer to qualified…" at bounding box center [875, 478] width 927 height 189
copy ul "4 staff passes 4 complimentary registration passes to offer to qualified hoteli…"
drag, startPoint x: 293, startPoint y: 95, endPoint x: 377, endPoint y: 92, distance: 84.1
click at [377, 92] on div "Hotel Tech Forum Nov 12, 2025 to Nov 14, 2025 (3 days) Nov 12, 2025 to Nov 14, …" at bounding box center [784, 93] width 1568 height 103
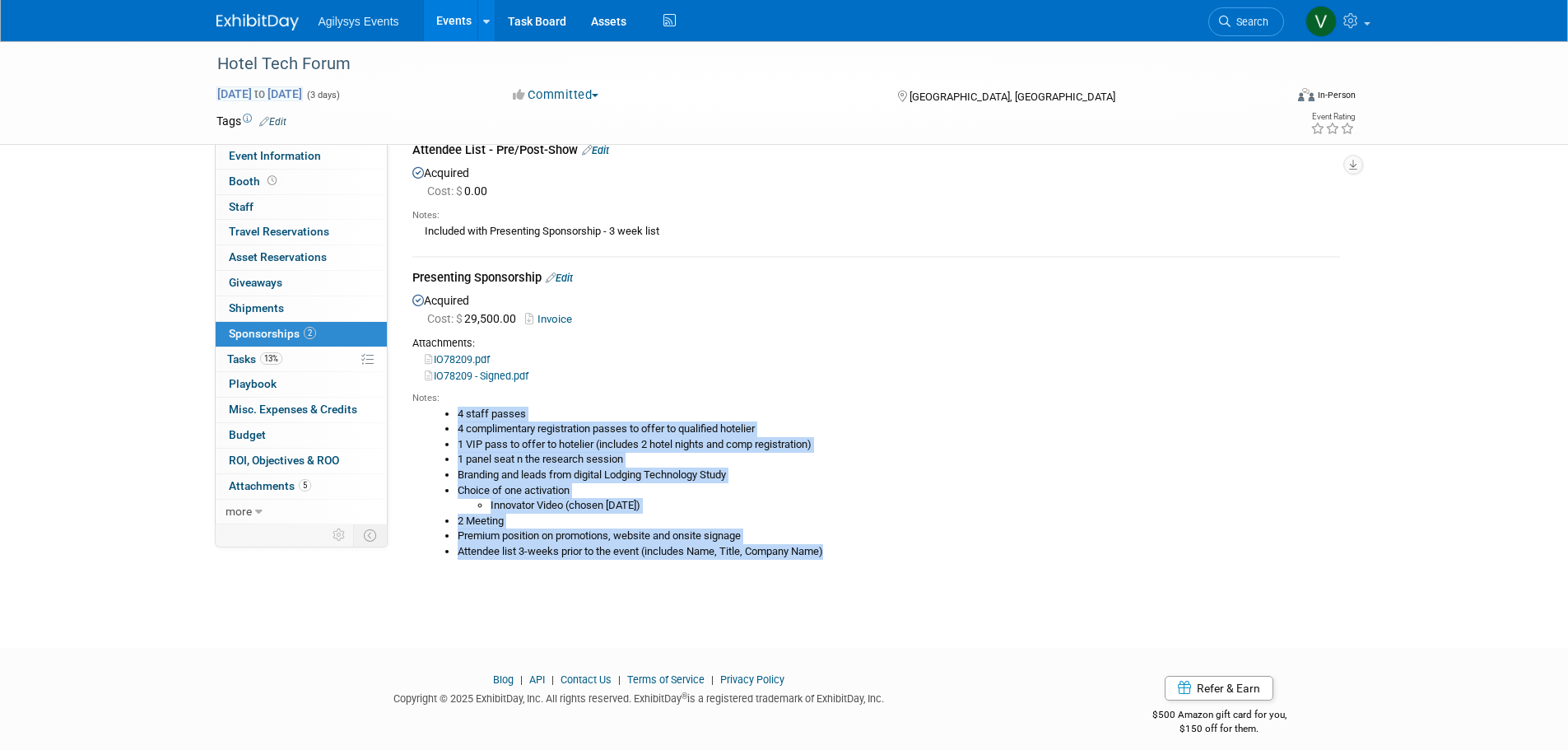
copy span "Nov 12, 2025 to Nov 14, 2025"
